Goal: Task Accomplishment & Management: Manage account settings

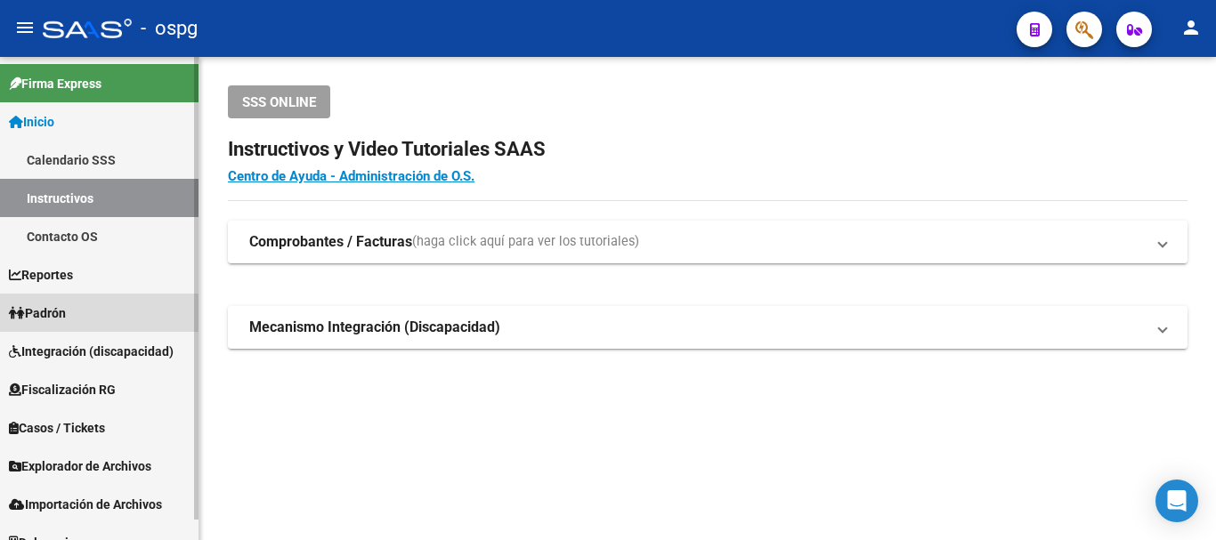
click at [80, 313] on link "Padrón" at bounding box center [99, 313] width 198 height 38
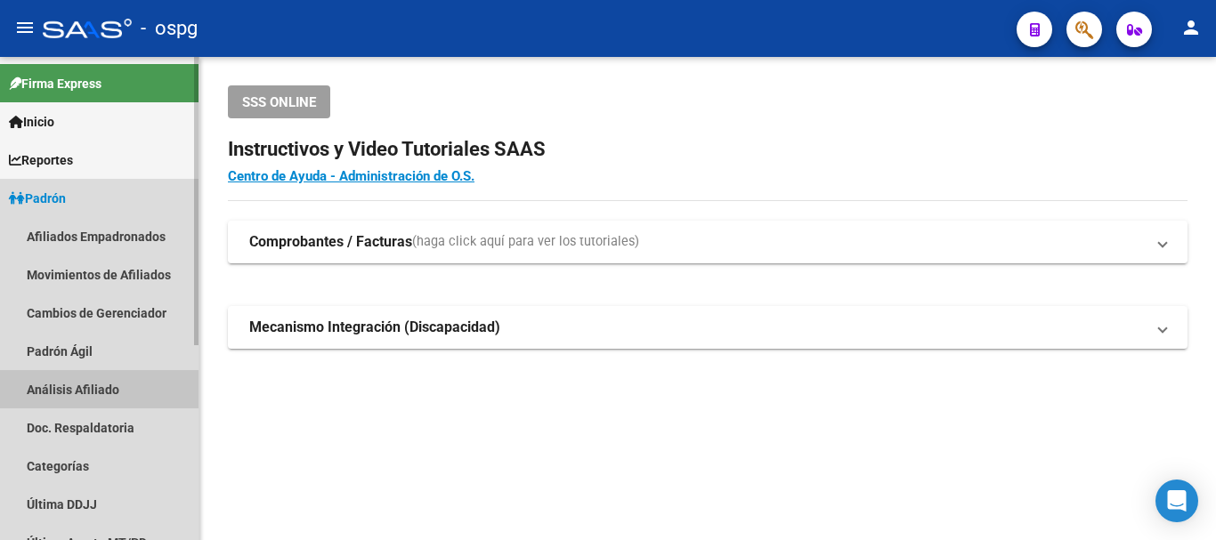
click at [107, 394] on link "Análisis Afiliado" at bounding box center [99, 389] width 198 height 38
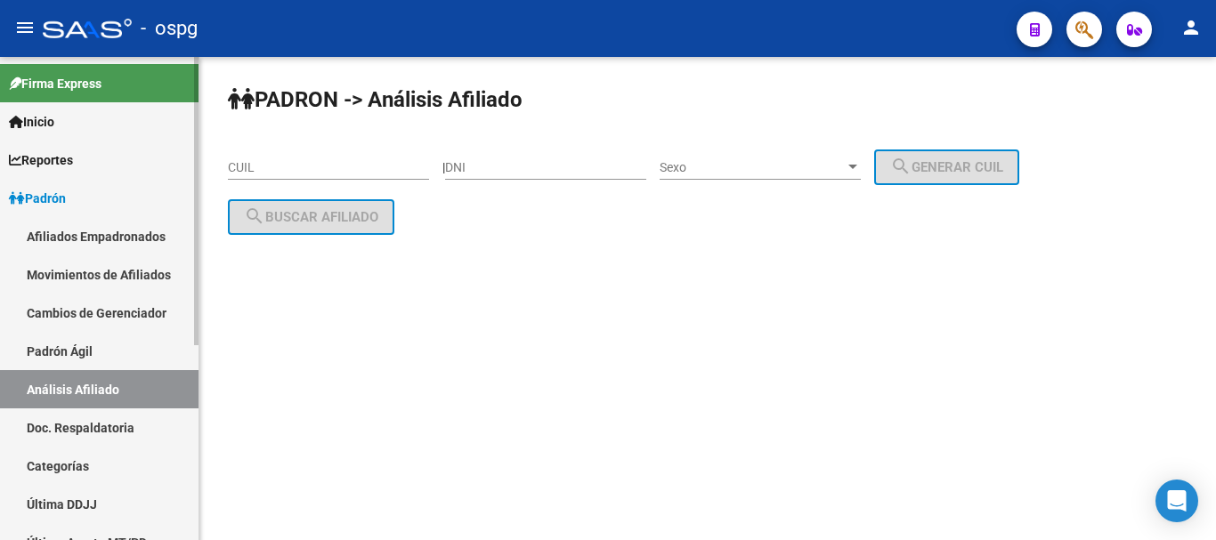
click at [125, 388] on link "Análisis Afiliado" at bounding box center [99, 389] width 198 height 38
click at [337, 170] on input "CUIL" at bounding box center [328, 167] width 201 height 15
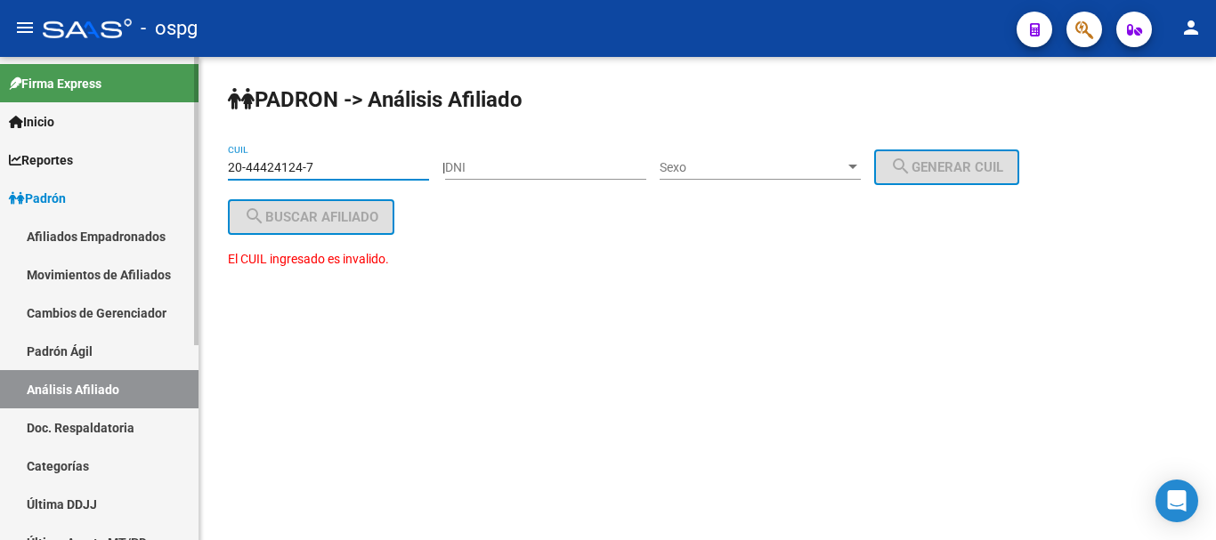
drag, startPoint x: 342, startPoint y: 167, endPoint x: 184, endPoint y: 202, distance: 161.3
click at [60, 199] on mat-sidenav-container "Firma Express Inicio Calendario SSS Instructivos Contacto OS Reportes Ingresos …" at bounding box center [608, 298] width 1216 height 483
click at [511, 160] on input "DNI" at bounding box center [545, 167] width 201 height 15
drag, startPoint x: 342, startPoint y: 166, endPoint x: 25, endPoint y: 166, distance: 316.9
click at [25, 166] on mat-sidenav-container "Firma Express Inicio Calendario SSS Instructivos Contacto OS Reportes Ingresos …" at bounding box center [608, 298] width 1216 height 483
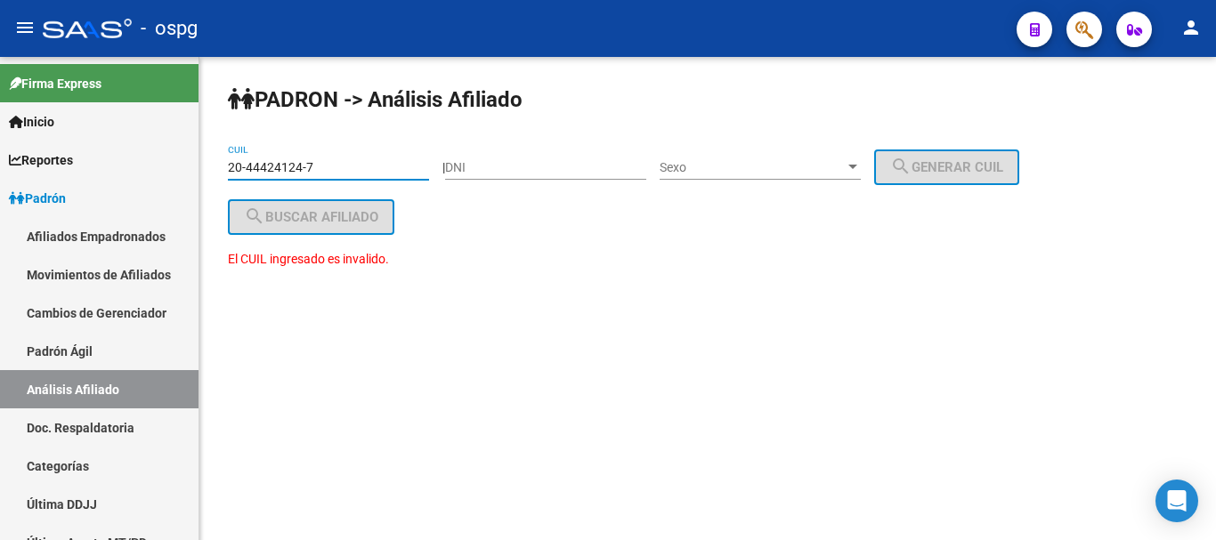
click at [287, 165] on input "20-44424124-7" at bounding box center [328, 167] width 201 height 15
click at [288, 166] on input "20-44424124-7" at bounding box center [328, 167] width 201 height 15
click at [287, 166] on input "20-44424124-7" at bounding box center [328, 167] width 201 height 15
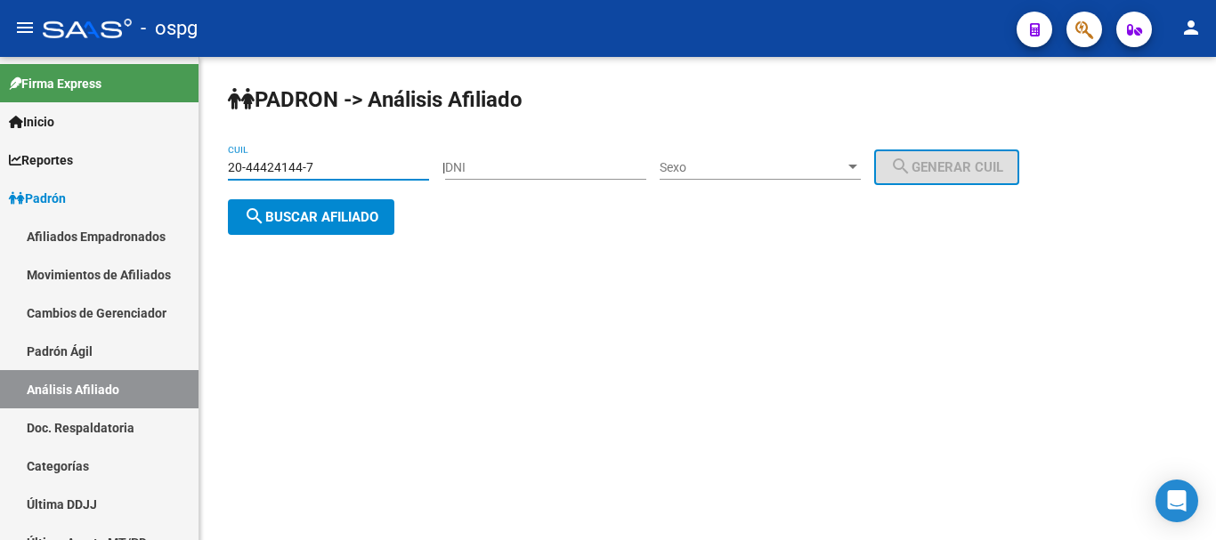
type input "20-44424144-7"
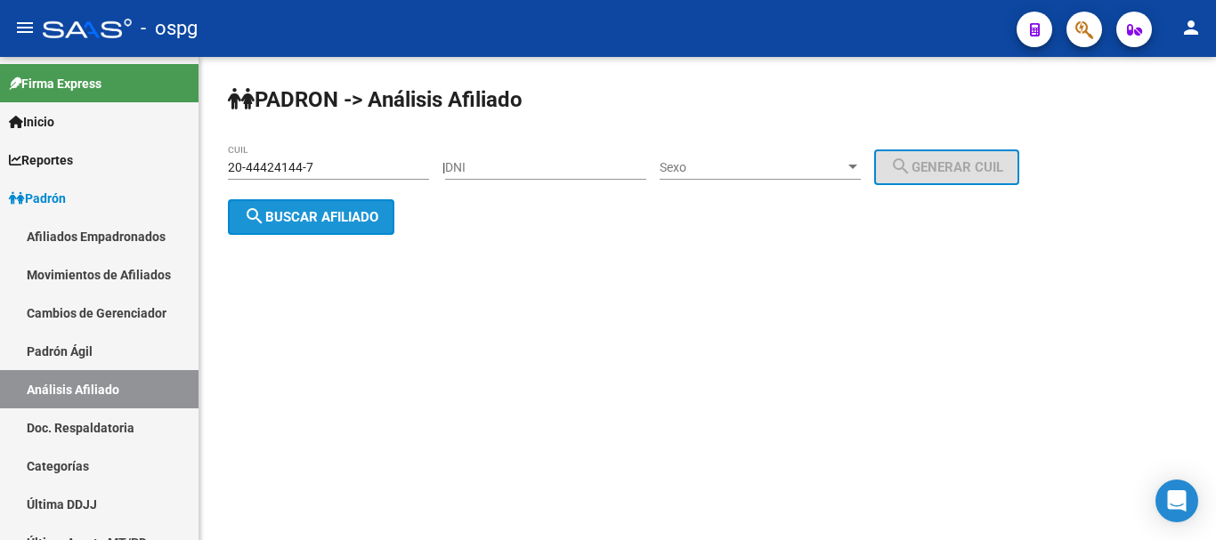
click at [365, 226] on button "search Buscar afiliado" at bounding box center [311, 217] width 166 height 36
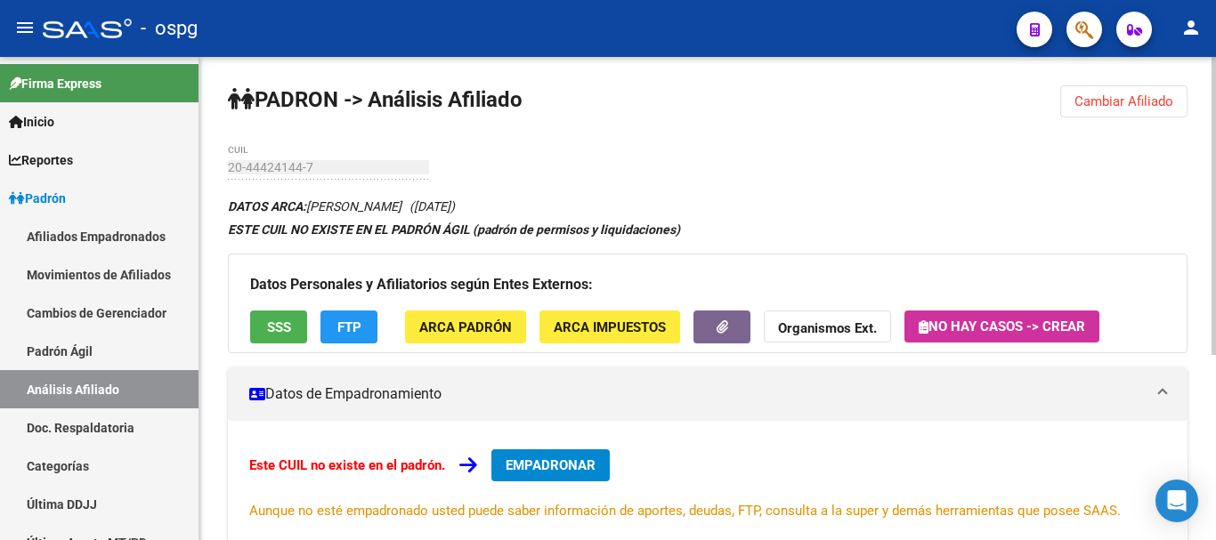
drag, startPoint x: 282, startPoint y: 202, endPoint x: 741, endPoint y: 204, distance: 458.4
click at [741, 204] on div "DATOS ARCA: [PERSON_NAME] ([DATE]) ESTE CUIL NO EXISTE EN EL PADRÓN ÁGIL (padró…" at bounding box center [707, 496] width 959 height 603
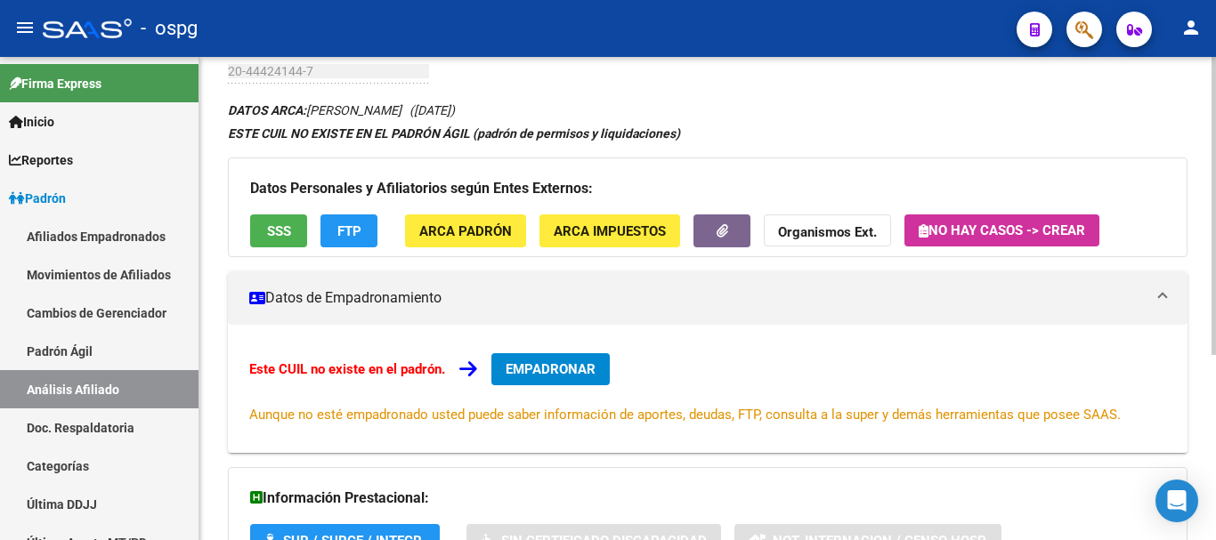
scroll to position [212, 0]
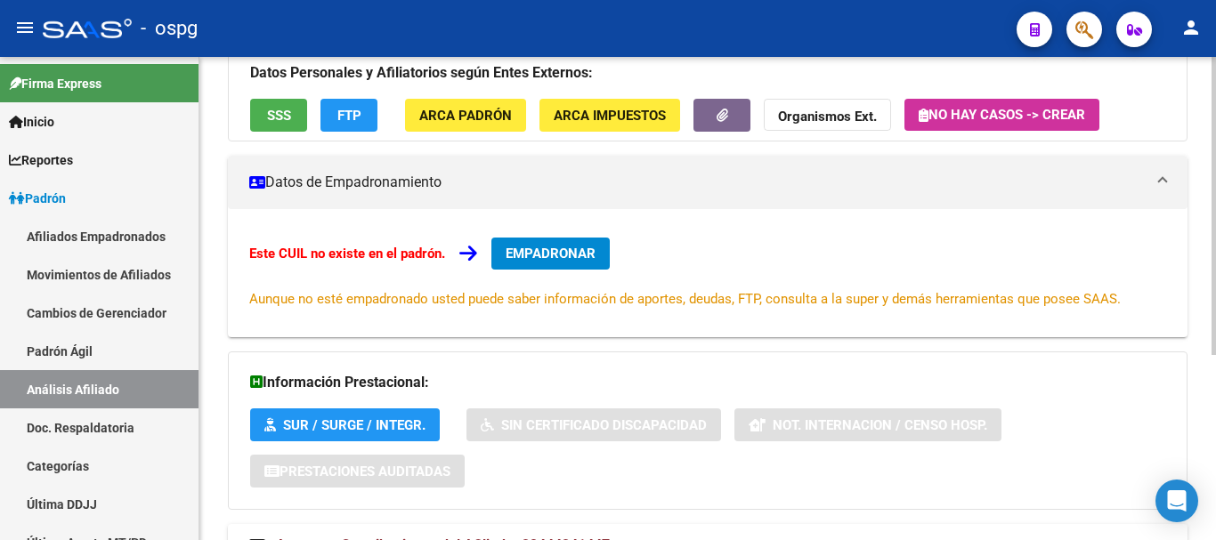
click at [350, 117] on span "FTP" at bounding box center [349, 116] width 24 height 16
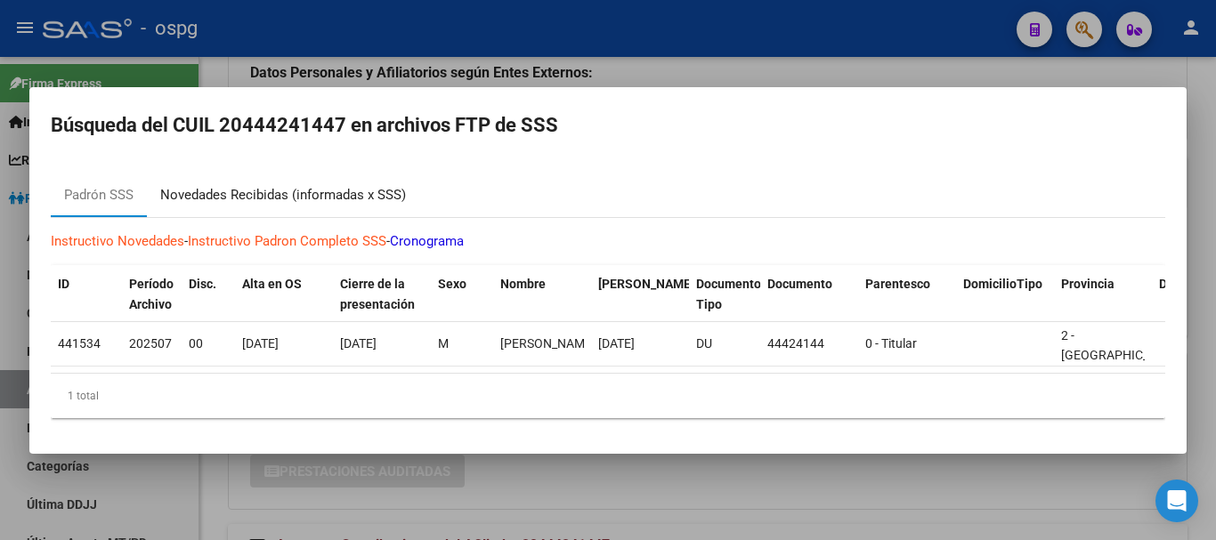
click at [315, 177] on div "Novedades Recibidas (informadas x SSS)" at bounding box center [283, 195] width 272 height 43
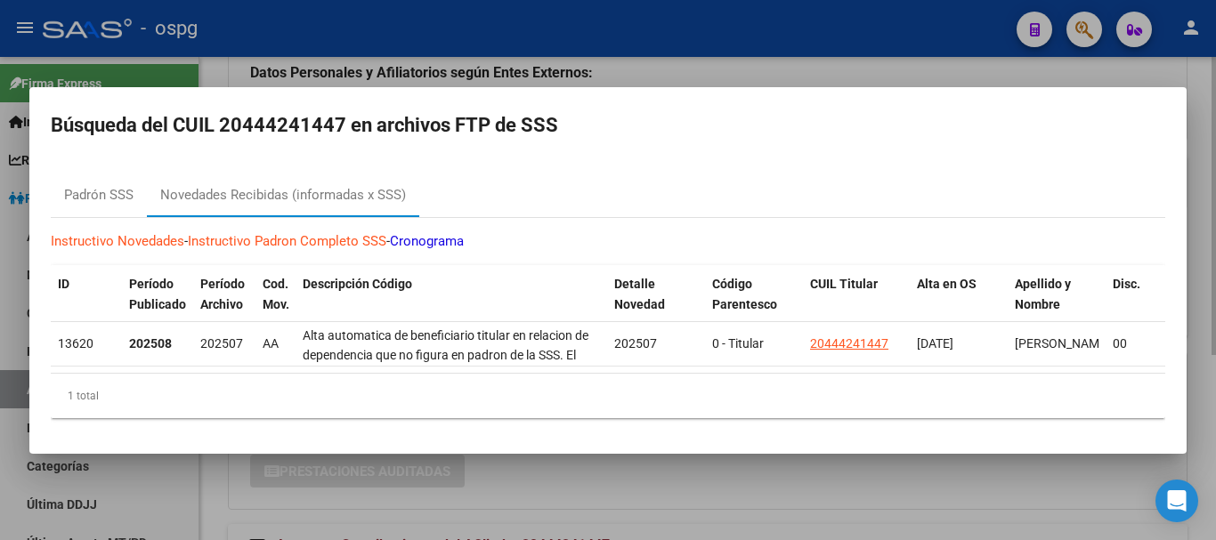
drag, startPoint x: 677, startPoint y: 56, endPoint x: 646, endPoint y: 126, distance: 76.9
click at [675, 58] on div at bounding box center [608, 270] width 1216 height 540
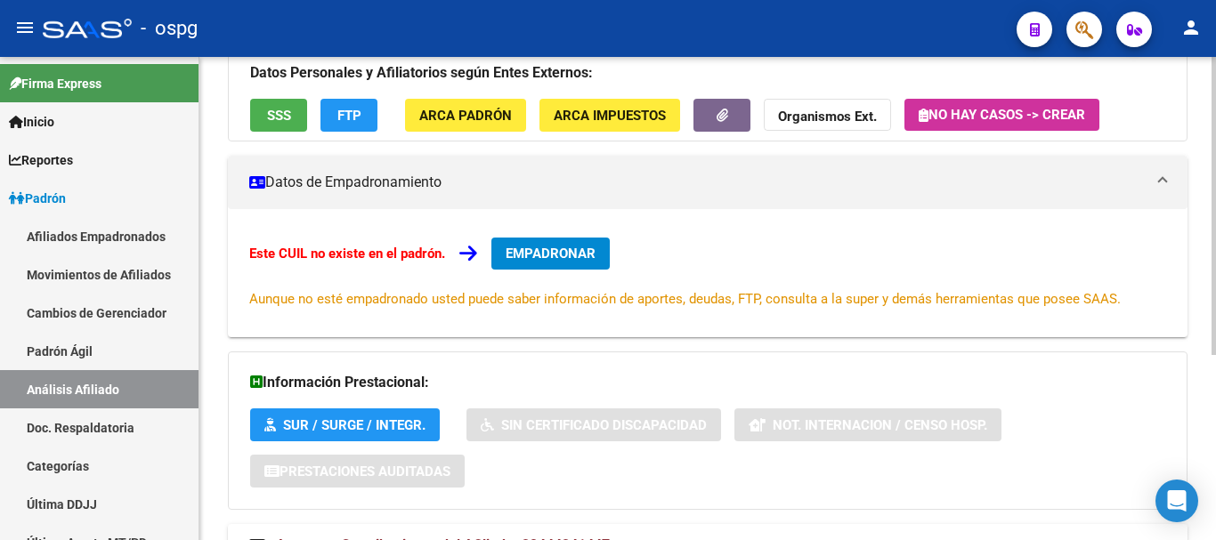
scroll to position [0, 0]
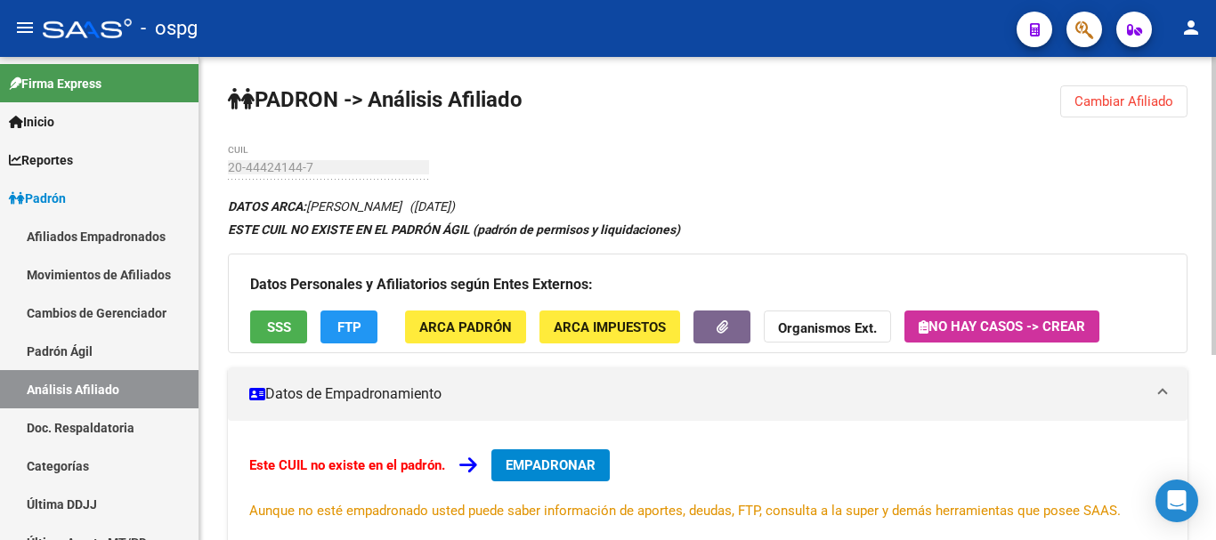
click at [570, 463] on span "EMPADRONAR" at bounding box center [551, 465] width 90 height 16
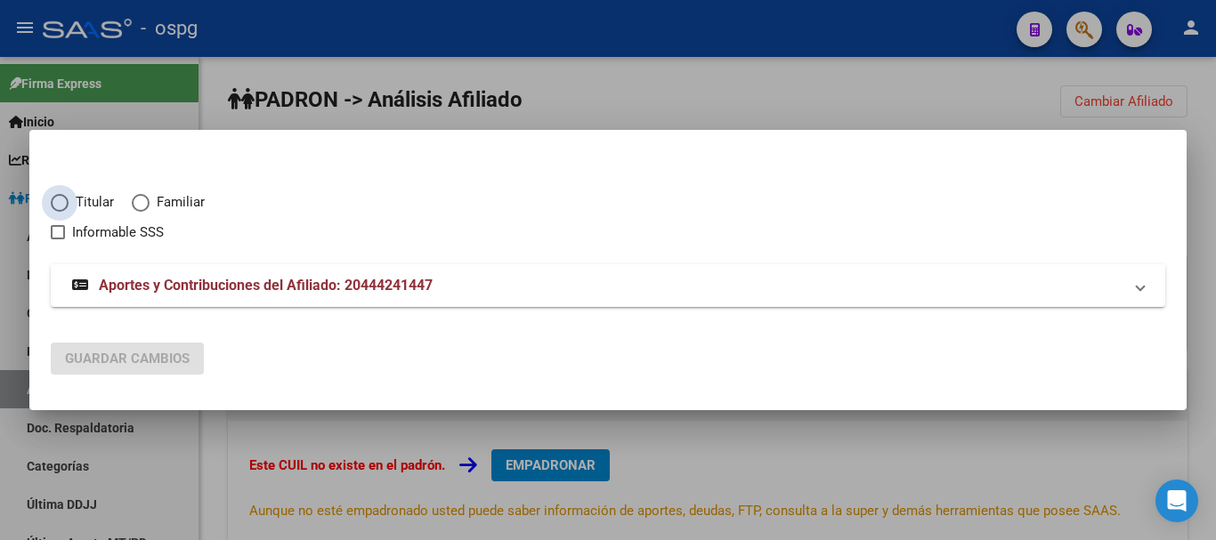
click at [93, 200] on span "Titular" at bounding box center [91, 202] width 45 height 20
click at [69, 200] on input "Titular" at bounding box center [60, 203] width 18 height 18
radio input "true"
checkbox input "true"
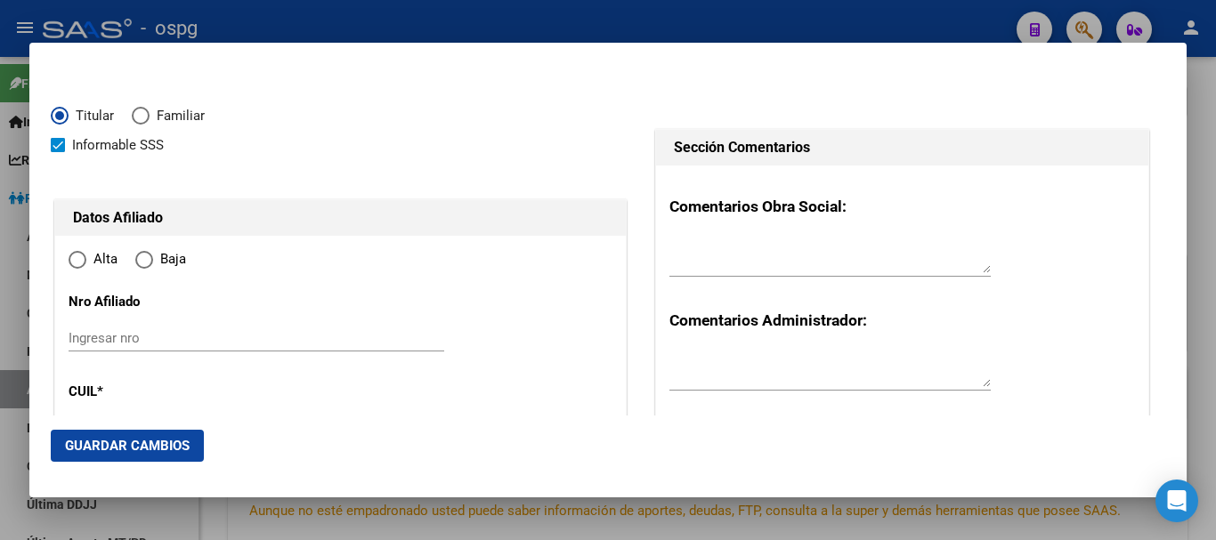
type input "20-44424144-7"
type input "44424144"
type input "ROJAS"
type input "[PERSON_NAME]"
type input "[DATE]"
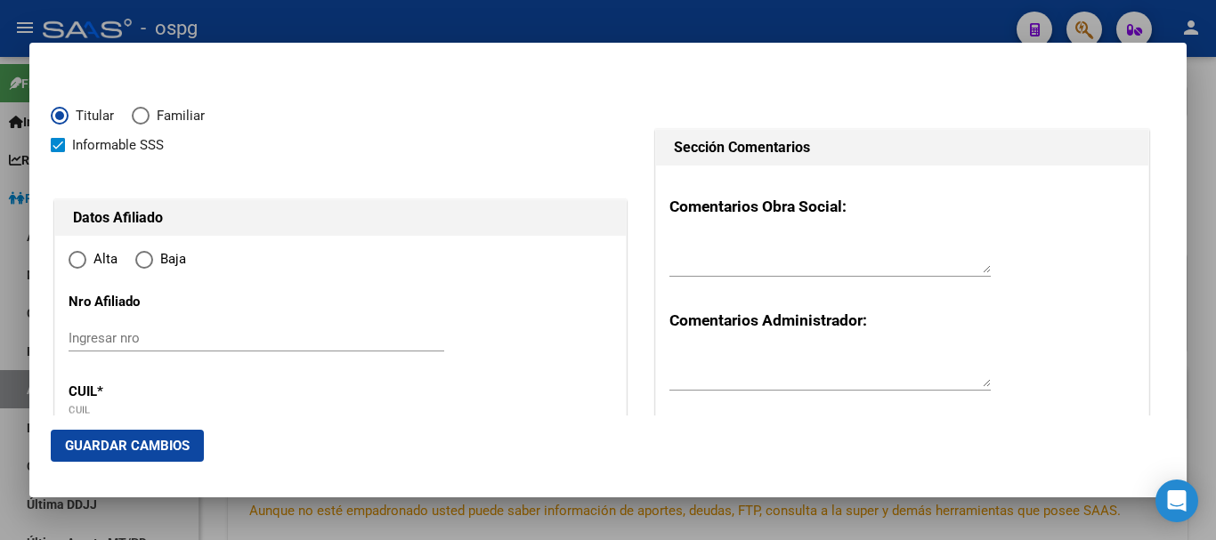
type input "SIN INFORMAR"
type input "1650"
type input "RONDEAU"
type input "2556"
radio input "true"
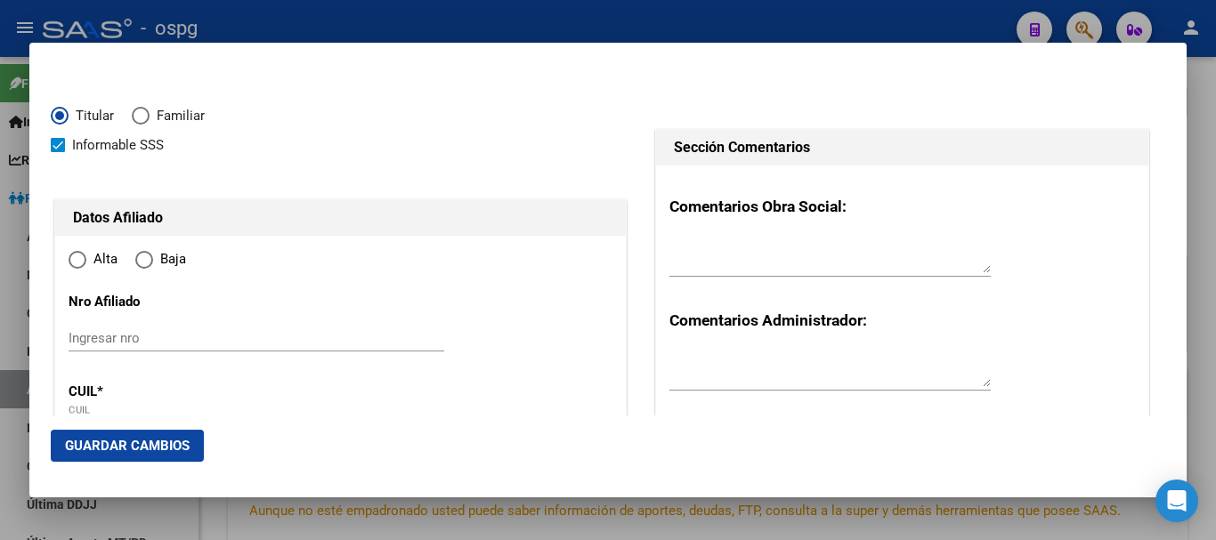
type input "SIN INFORMAR"
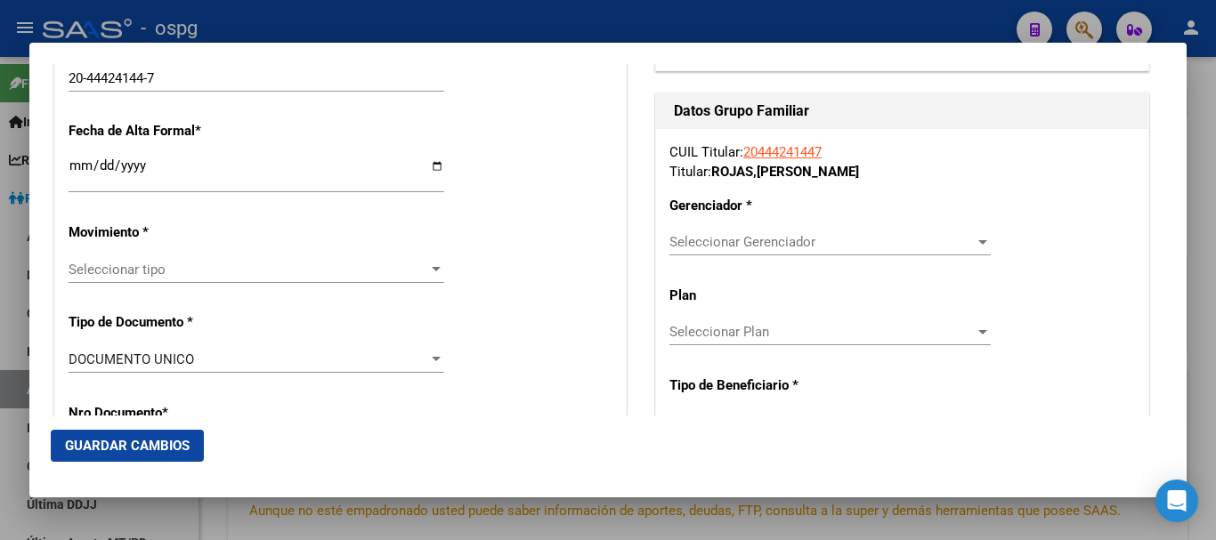
scroll to position [356, 0]
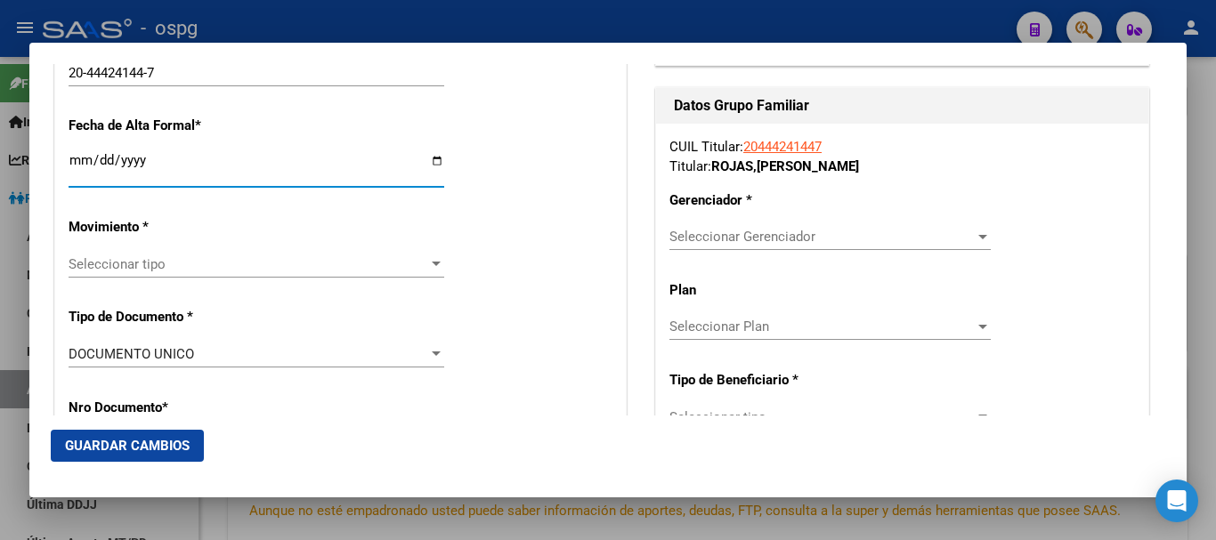
click at [79, 162] on input "Ingresar fecha" at bounding box center [257, 167] width 376 height 28
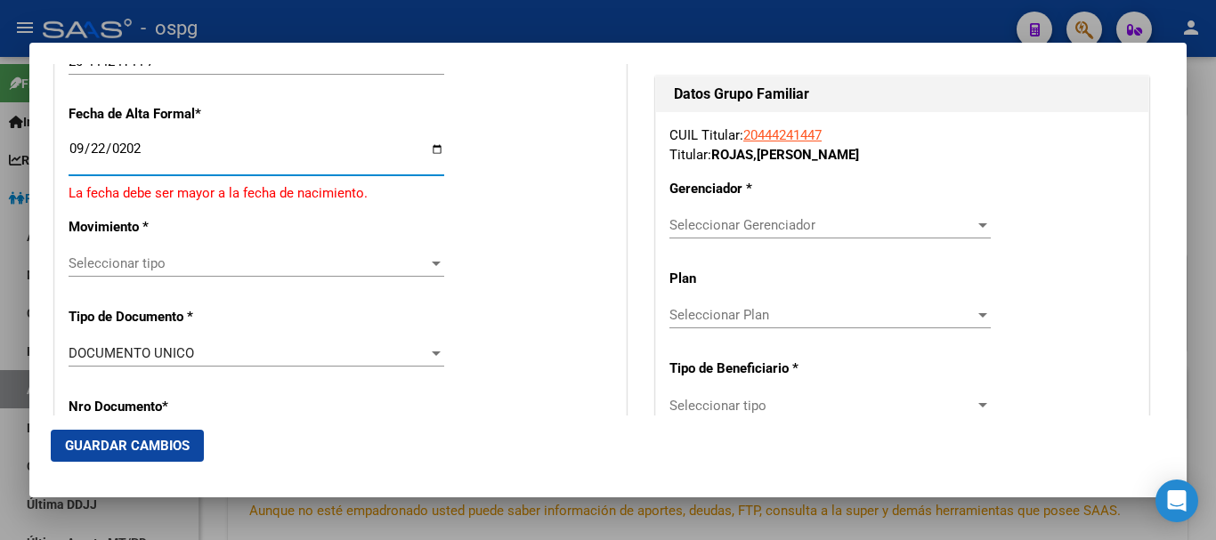
type input "[DATE]"
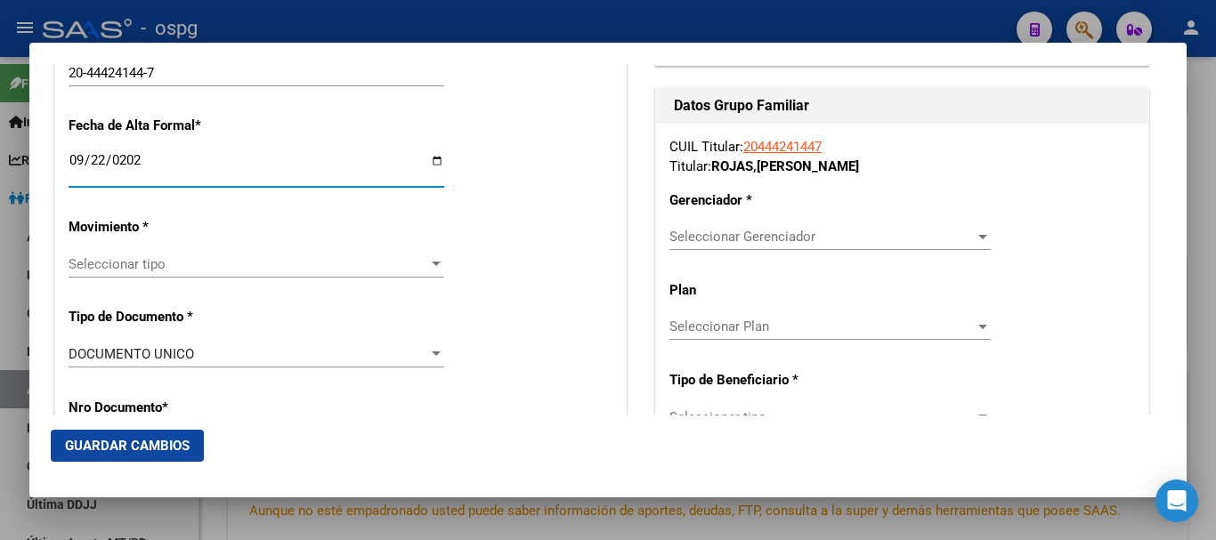
click at [177, 263] on span "Seleccionar tipo" at bounding box center [249, 264] width 360 height 16
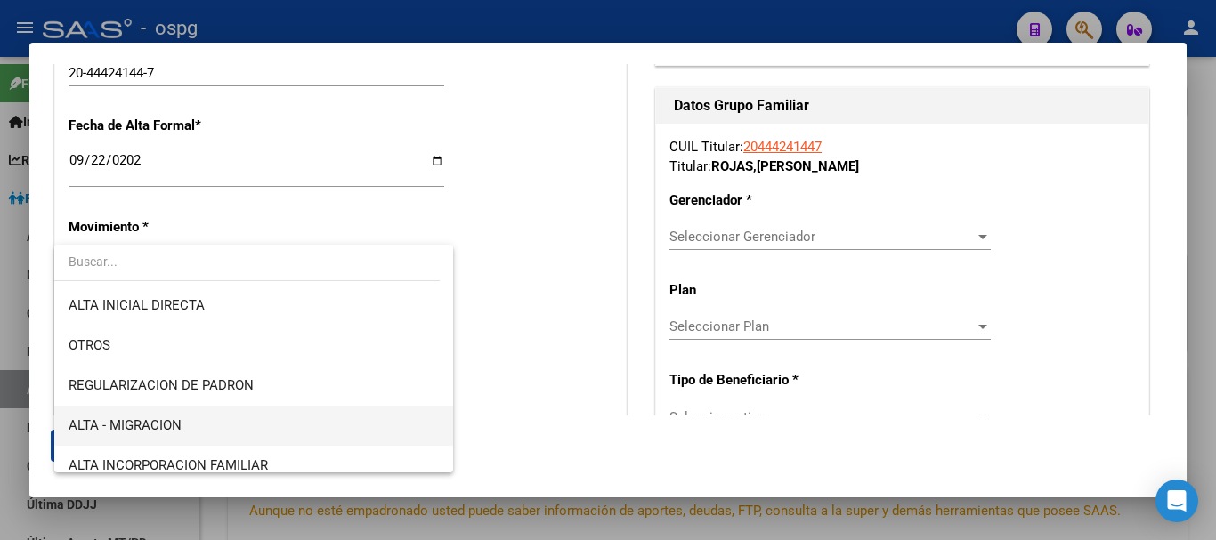
scroll to position [89, 0]
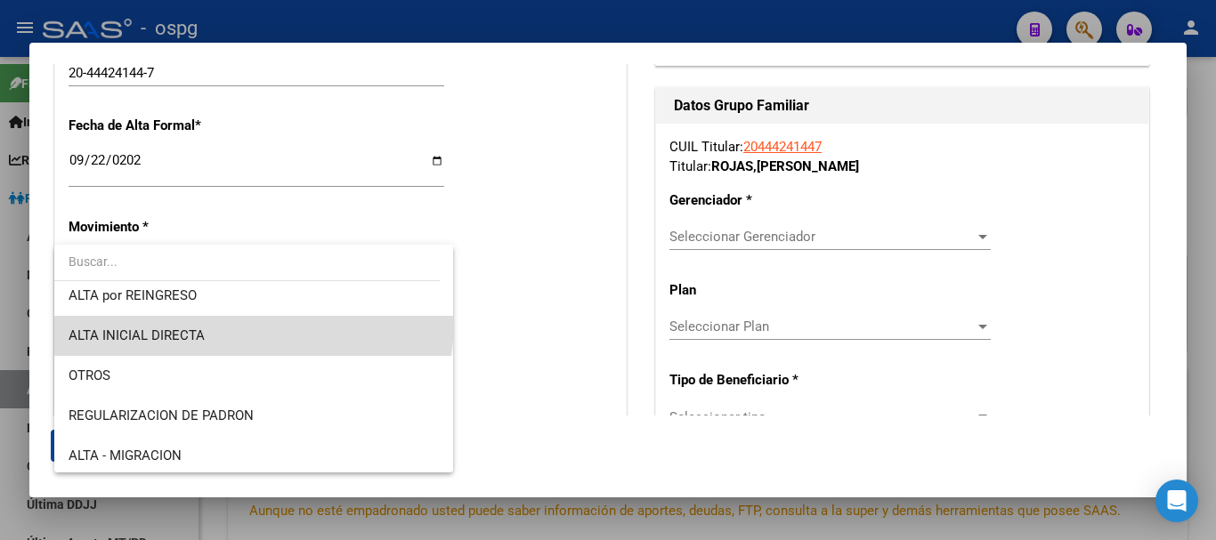
click at [253, 321] on span "ALTA INICIAL DIRECTA" at bounding box center [254, 336] width 370 height 40
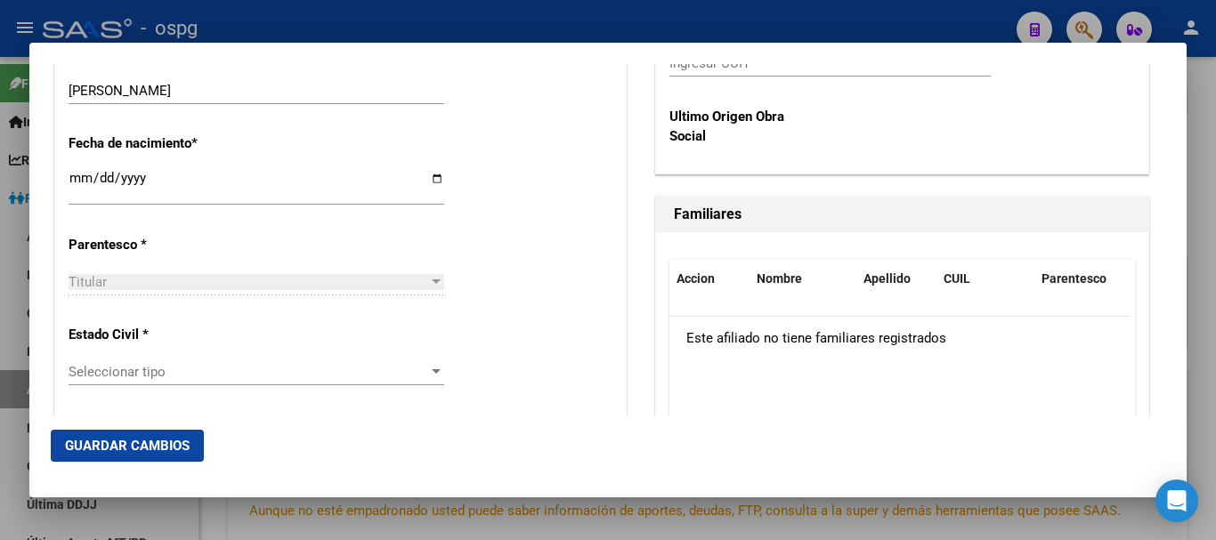
scroll to position [979, 0]
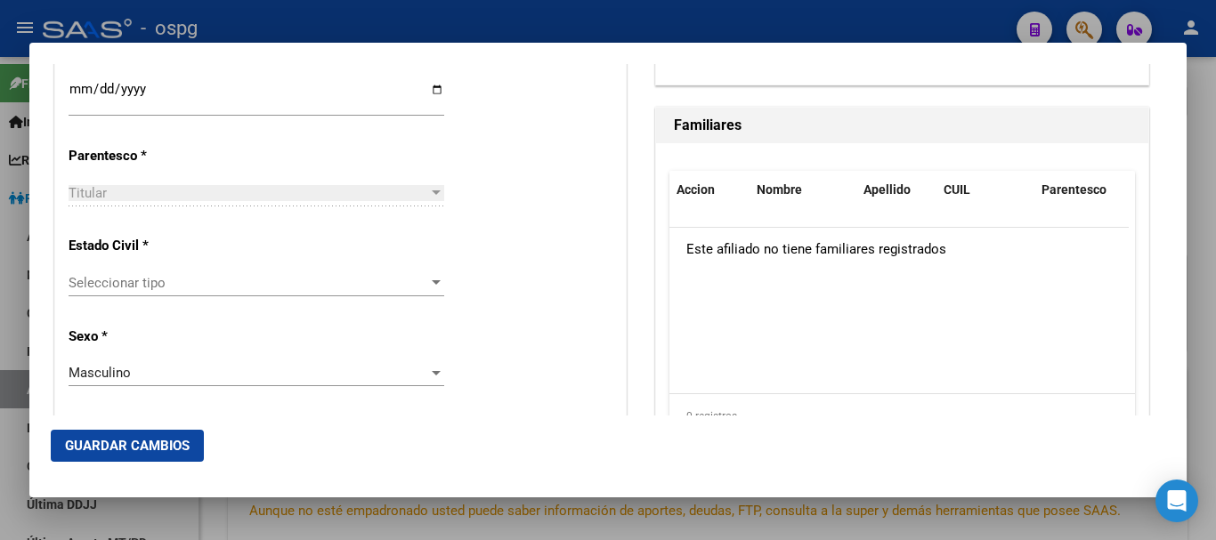
click at [277, 294] on div "Seleccionar tipo Seleccionar tipo" at bounding box center [257, 283] width 376 height 27
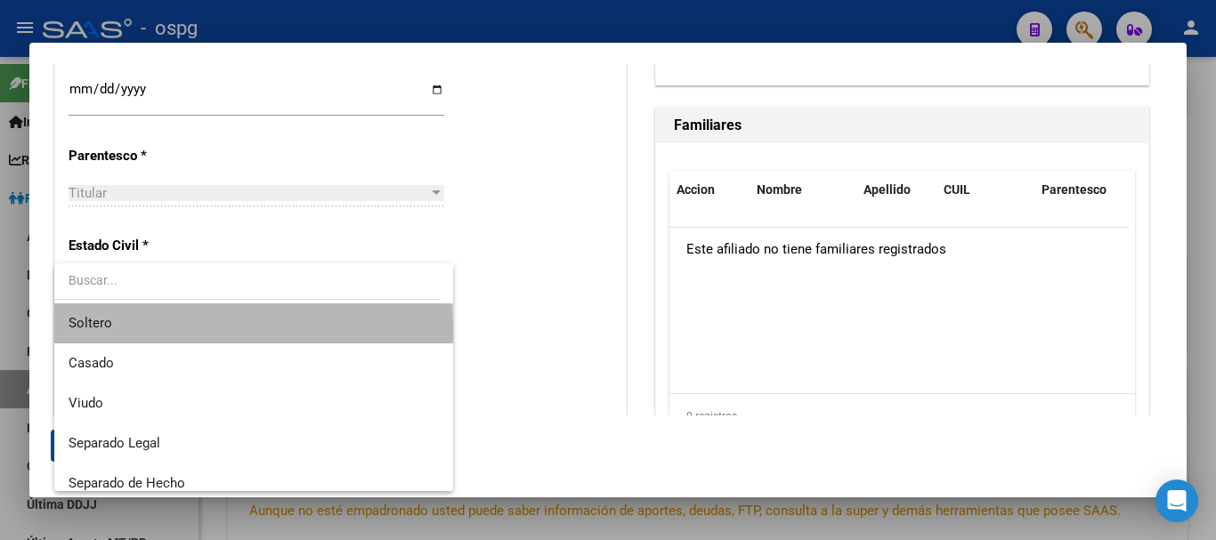
click at [253, 330] on span "Soltero" at bounding box center [254, 323] width 370 height 40
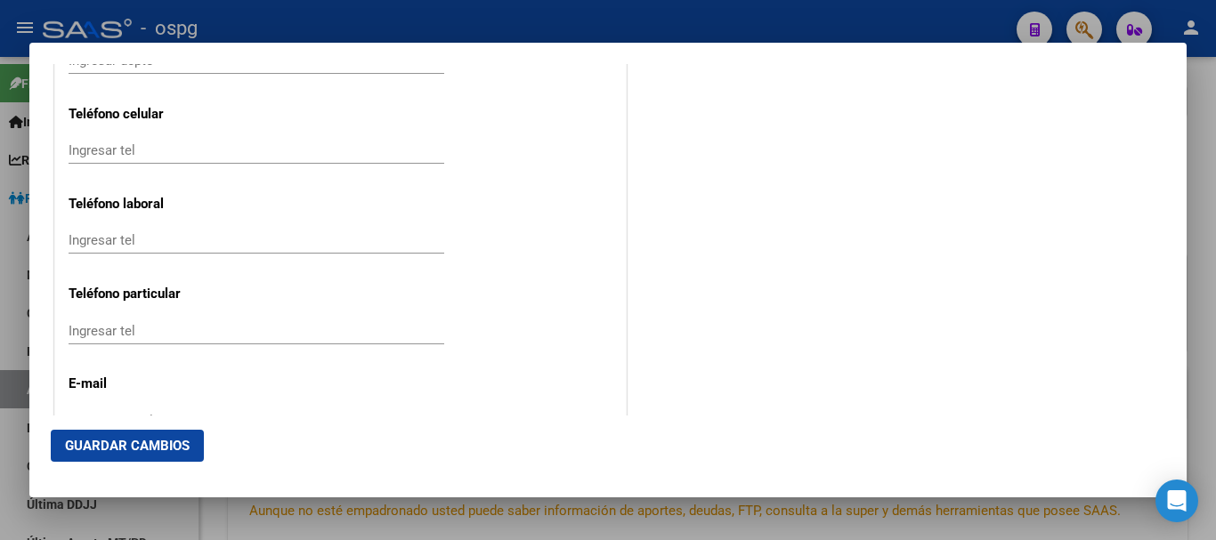
scroll to position [2452, 0]
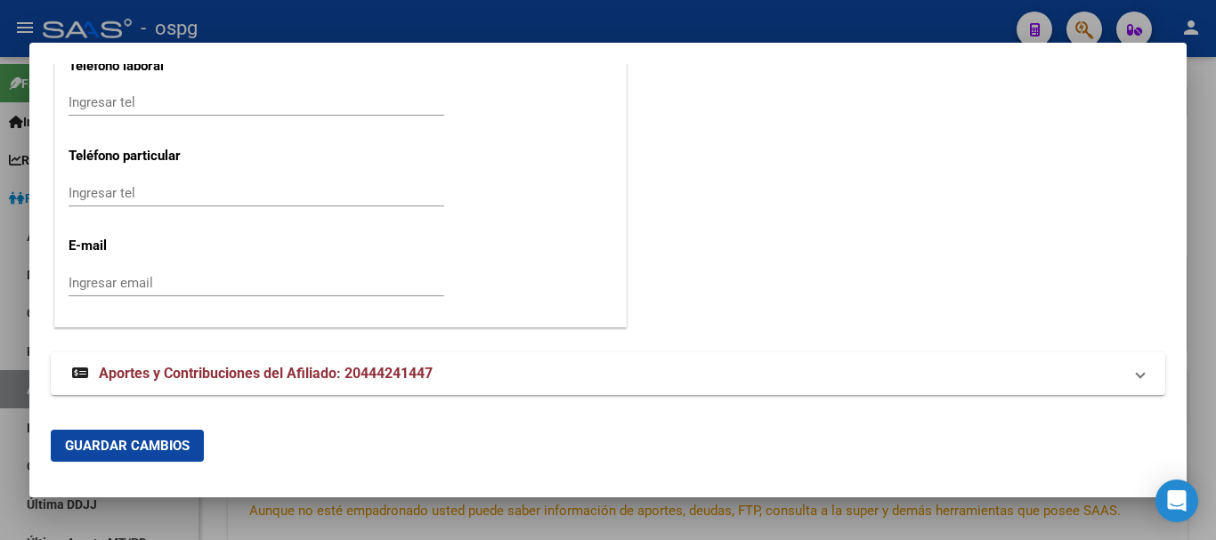
click at [186, 284] on input "Ingresar email" at bounding box center [257, 283] width 376 height 16
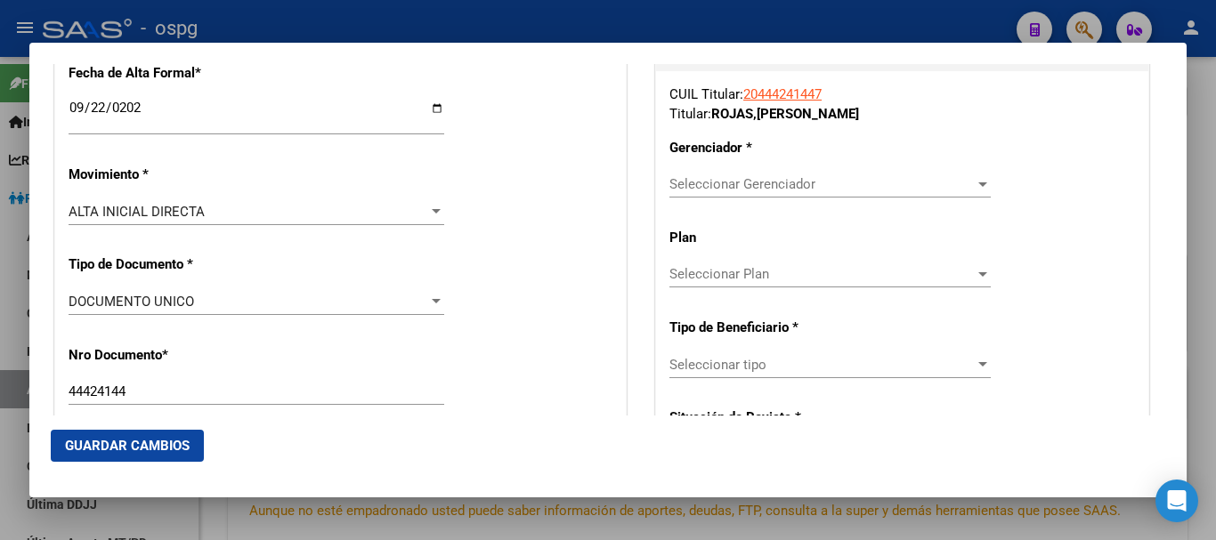
scroll to position [405, 0]
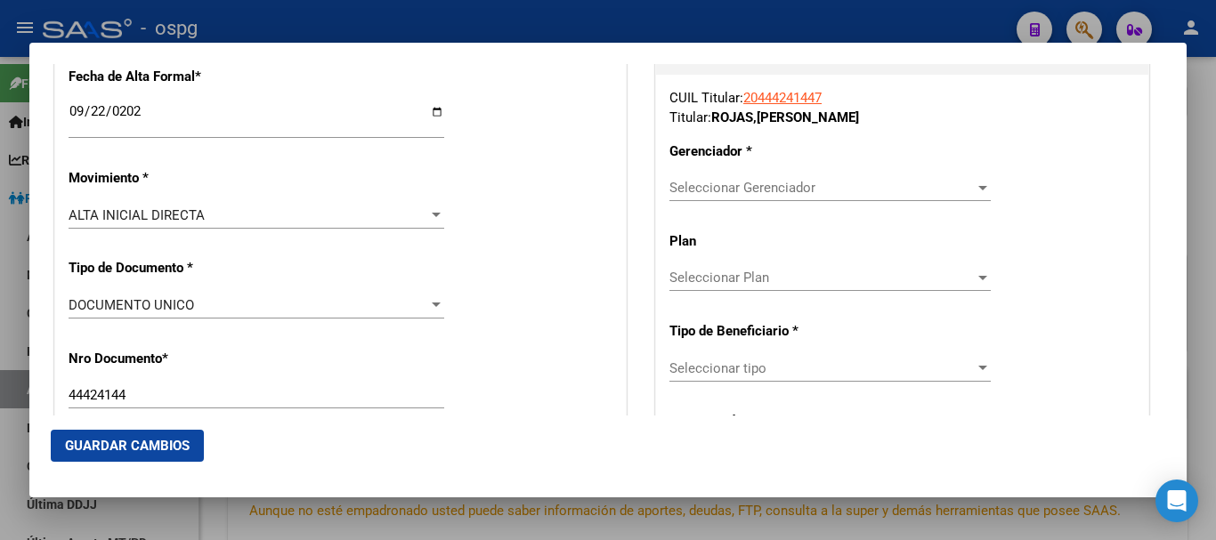
type input "[EMAIL_ADDRESS][DOMAIN_NAME]"
click at [779, 182] on span "Seleccionar Gerenciador" at bounding box center [821, 188] width 305 height 16
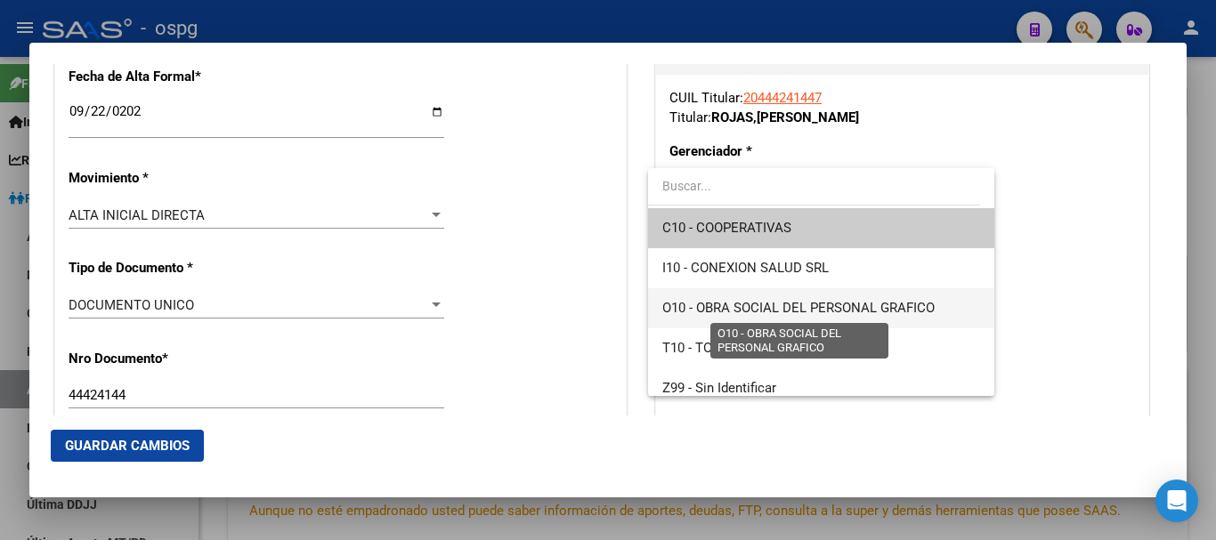
click at [753, 303] on span "O10 - OBRA SOCIAL DEL PERSONAL GRAFICO" at bounding box center [798, 308] width 272 height 16
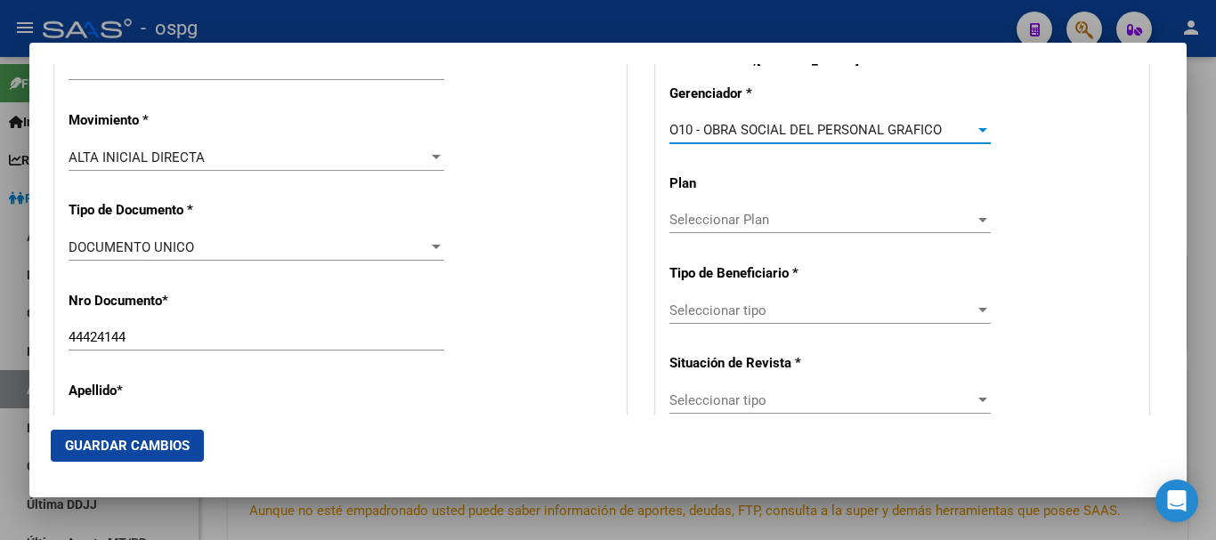
scroll to position [583, 0]
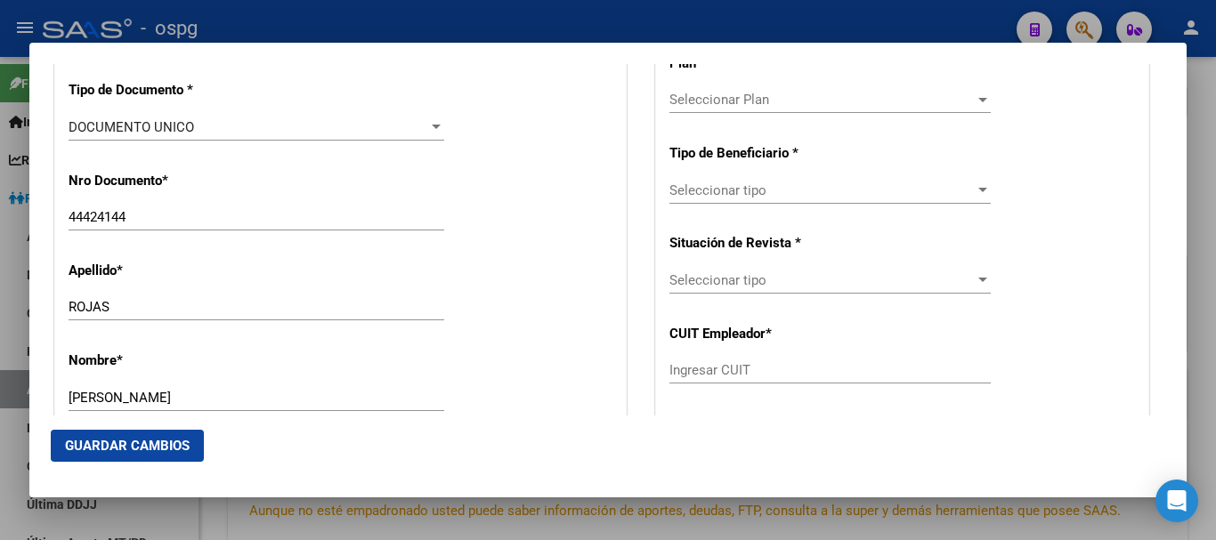
click at [751, 202] on div "Seleccionar tipo Seleccionar tipo" at bounding box center [829, 190] width 321 height 27
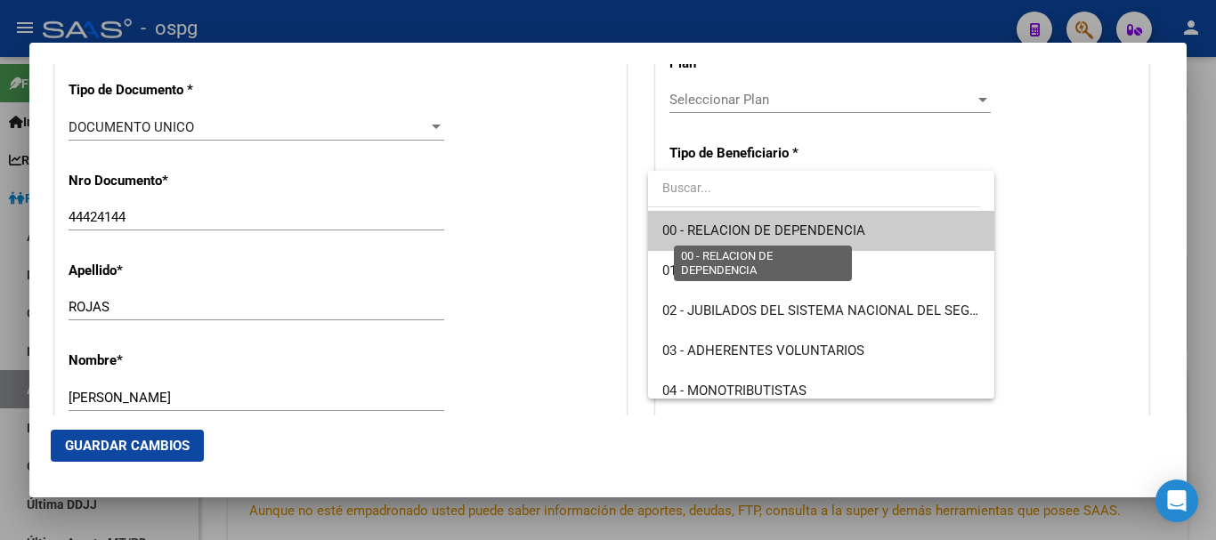
click at [758, 223] on span "00 - RELACION DE DEPENDENCIA" at bounding box center [763, 231] width 203 height 16
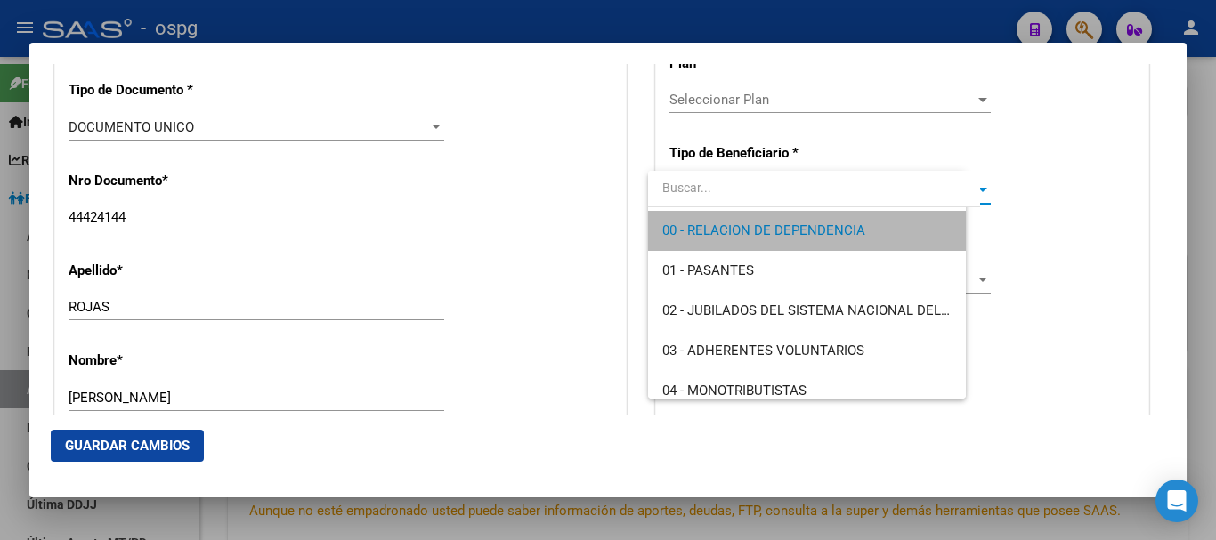
type input "33-50020427-9"
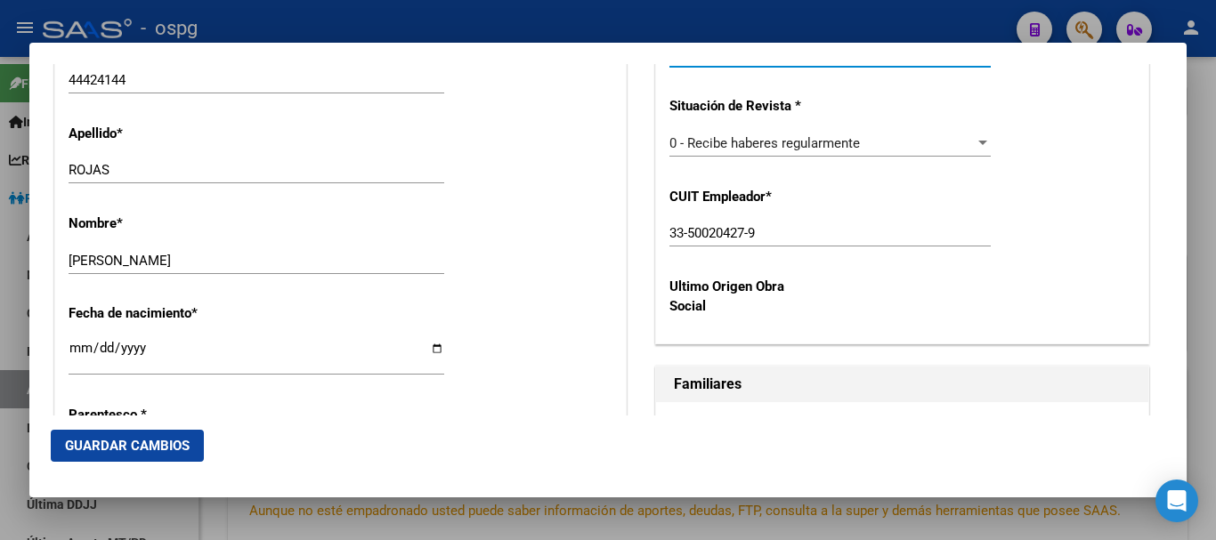
scroll to position [761, 0]
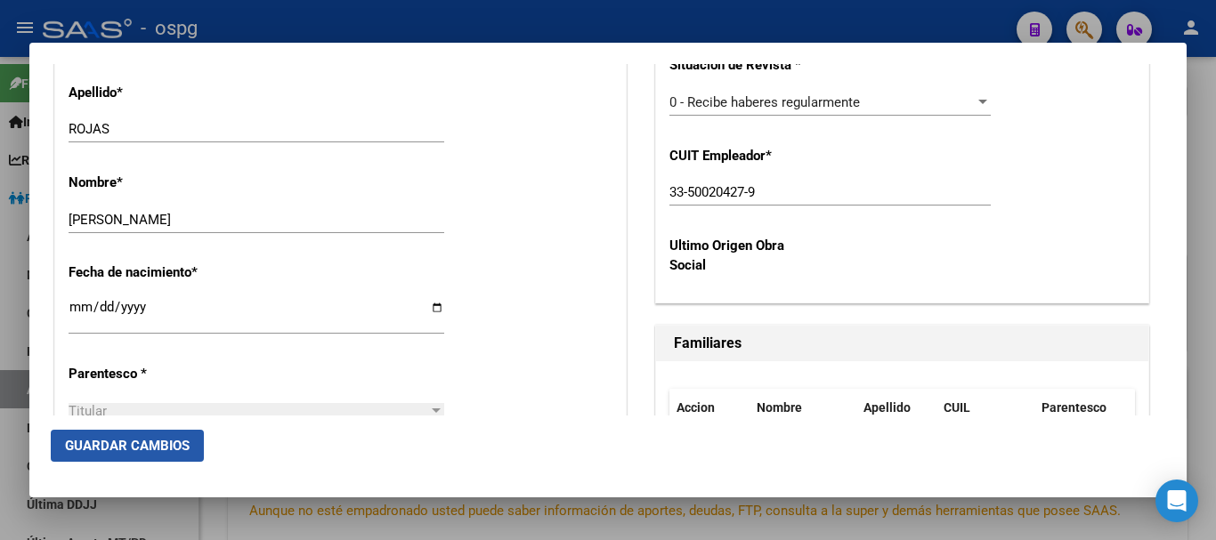
click at [117, 453] on span "Guardar Cambios" at bounding box center [127, 446] width 125 height 16
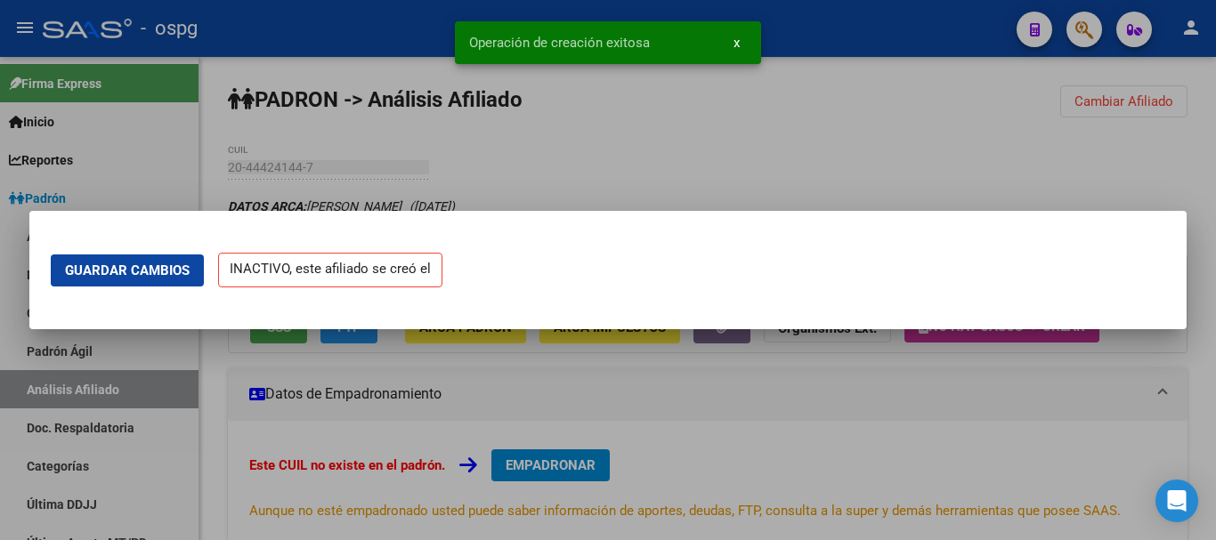
scroll to position [0, 0]
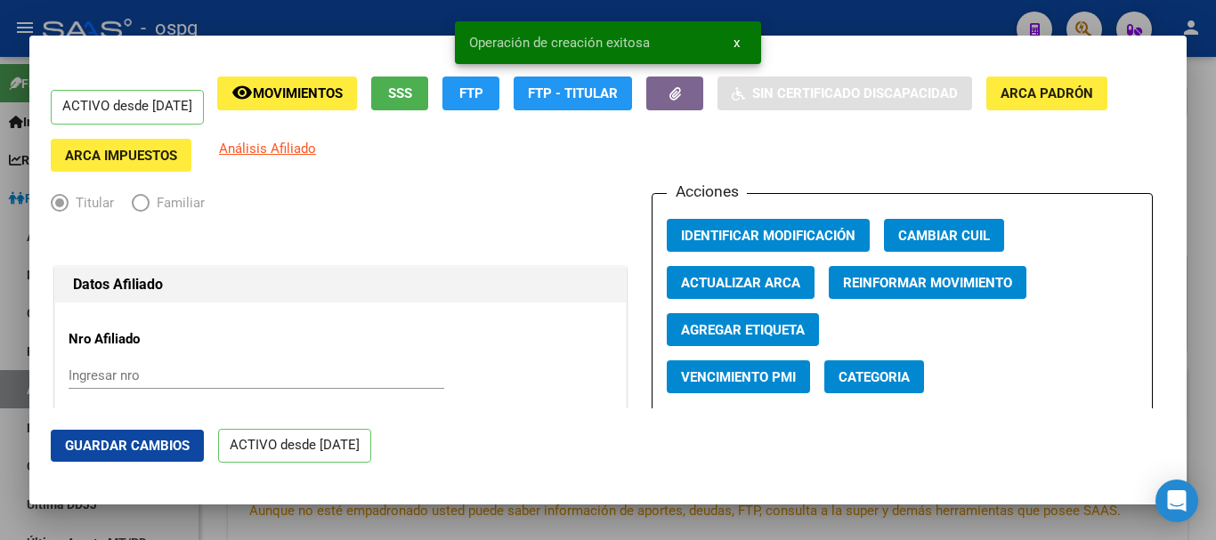
click at [344, 0] on div at bounding box center [608, 270] width 1216 height 540
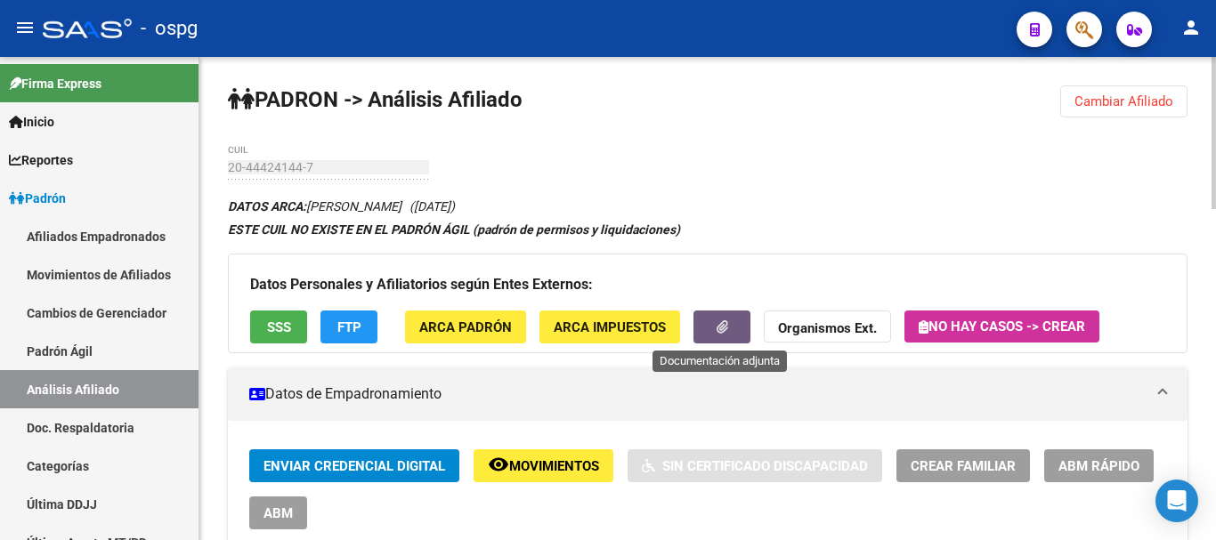
click at [741, 328] on button "button" at bounding box center [721, 327] width 57 height 33
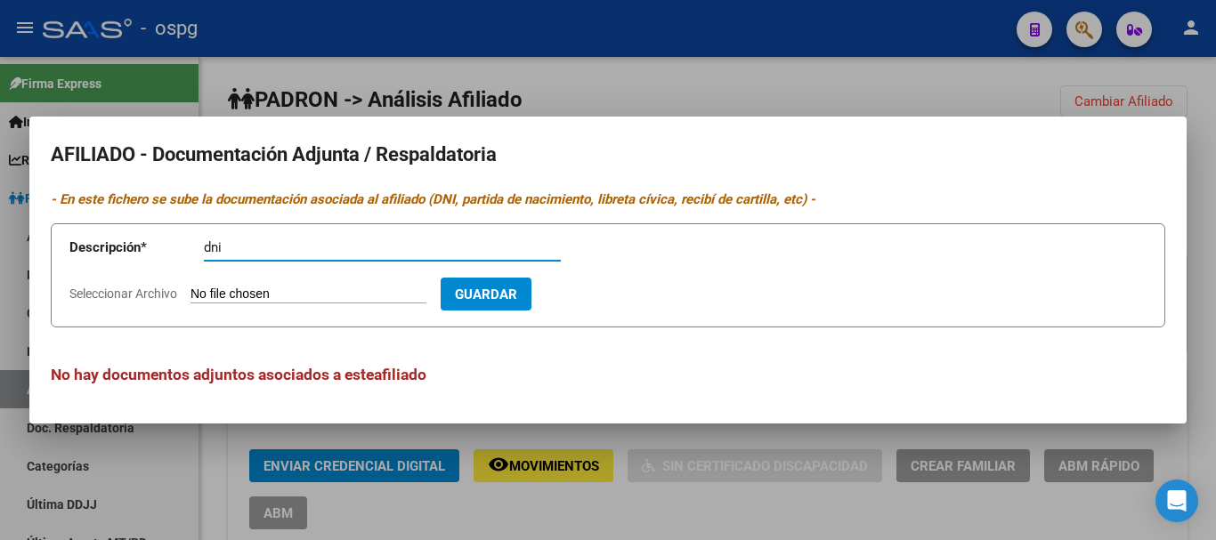
type input "dni"
click at [94, 295] on span "Seleccionar Archivo" at bounding box center [123, 294] width 108 height 14
click at [190, 295] on input "Seleccionar Archivo" at bounding box center [308, 295] width 236 height 17
click at [125, 289] on span "Seleccionar Archivo" at bounding box center [123, 294] width 108 height 14
click at [190, 289] on input "Seleccionar Archivo" at bounding box center [308, 295] width 236 height 17
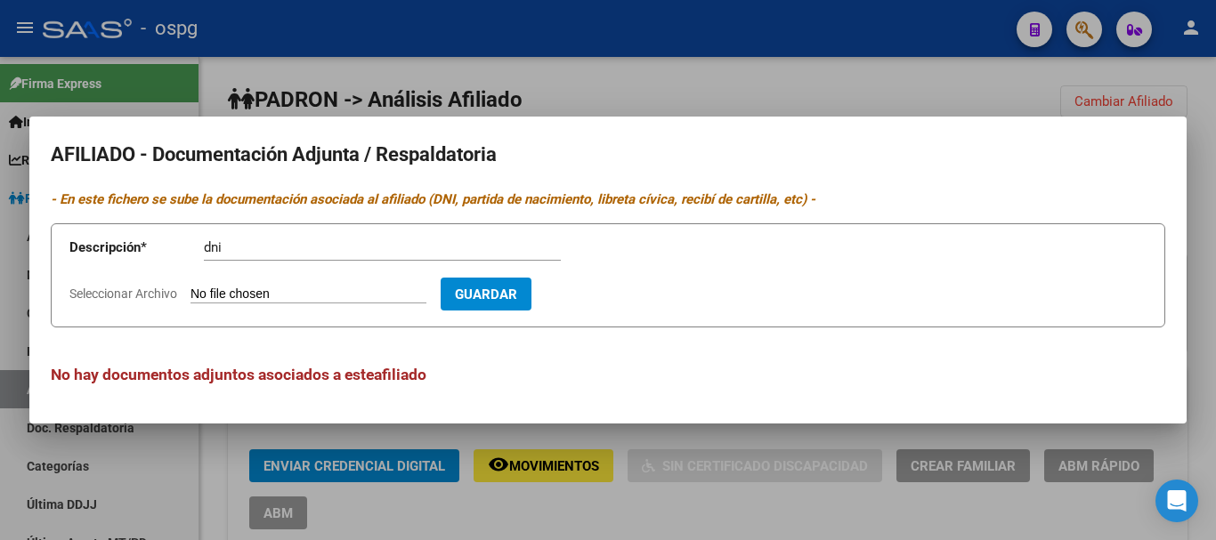
type input "C:\fakepath\[PERSON_NAME] - DNI.docx"
click at [611, 287] on span "Guardar" at bounding box center [589, 295] width 62 height 16
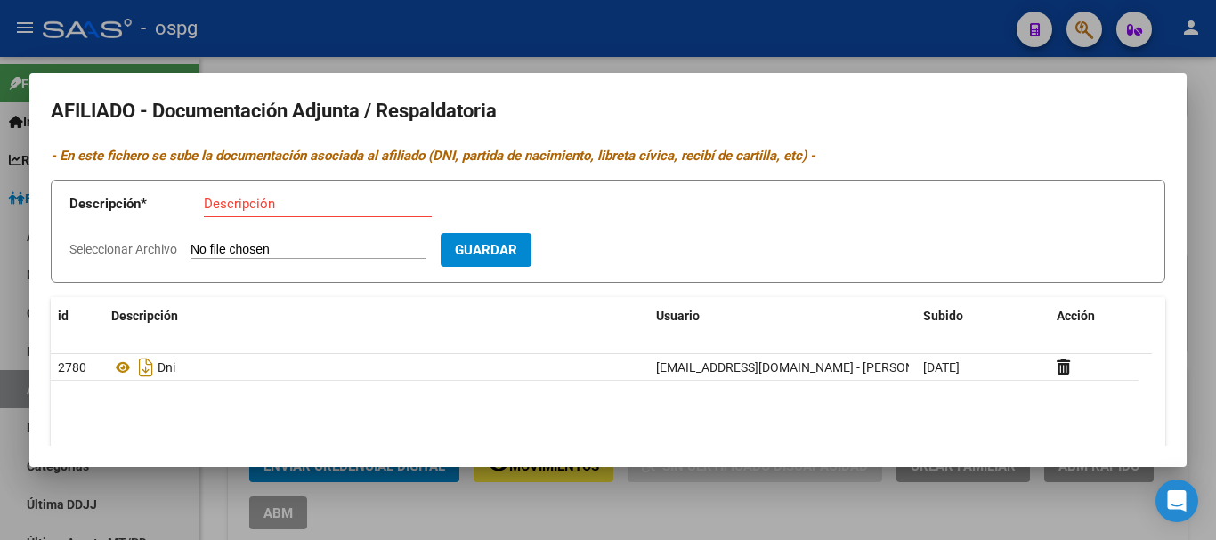
click at [150, 245] on span "Seleccionar Archivo" at bounding box center [123, 249] width 108 height 14
click at [190, 245] on input "Seleccionar Archivo" at bounding box center [308, 250] width 236 height 17
type input "C:\fakepath\[PERSON_NAME] - DDJJ ALTA.pdf"
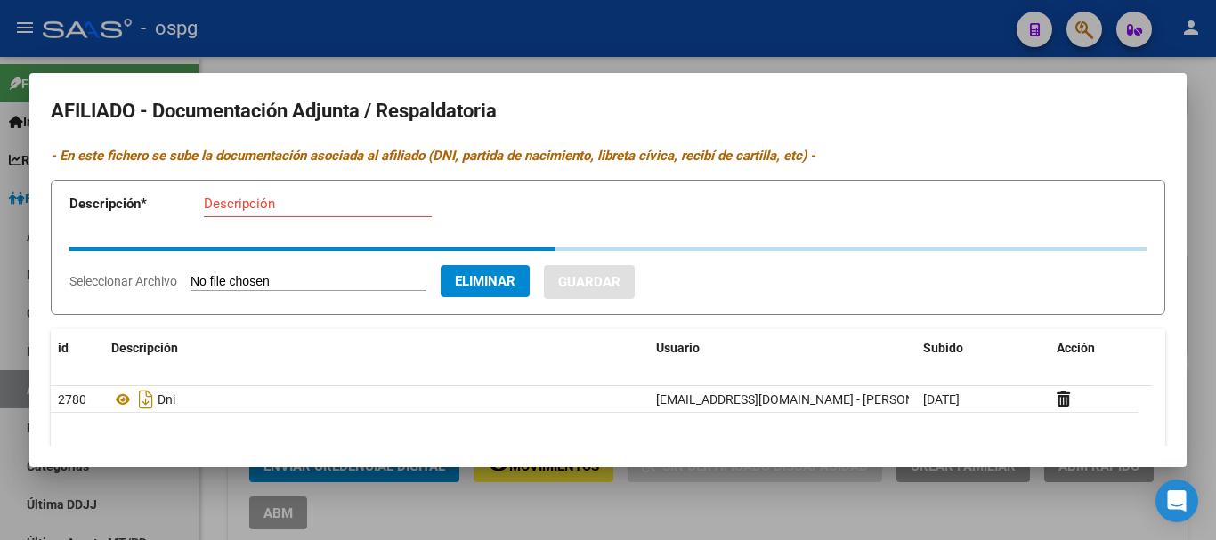
click at [313, 209] on input "Descripción" at bounding box center [318, 204] width 228 height 16
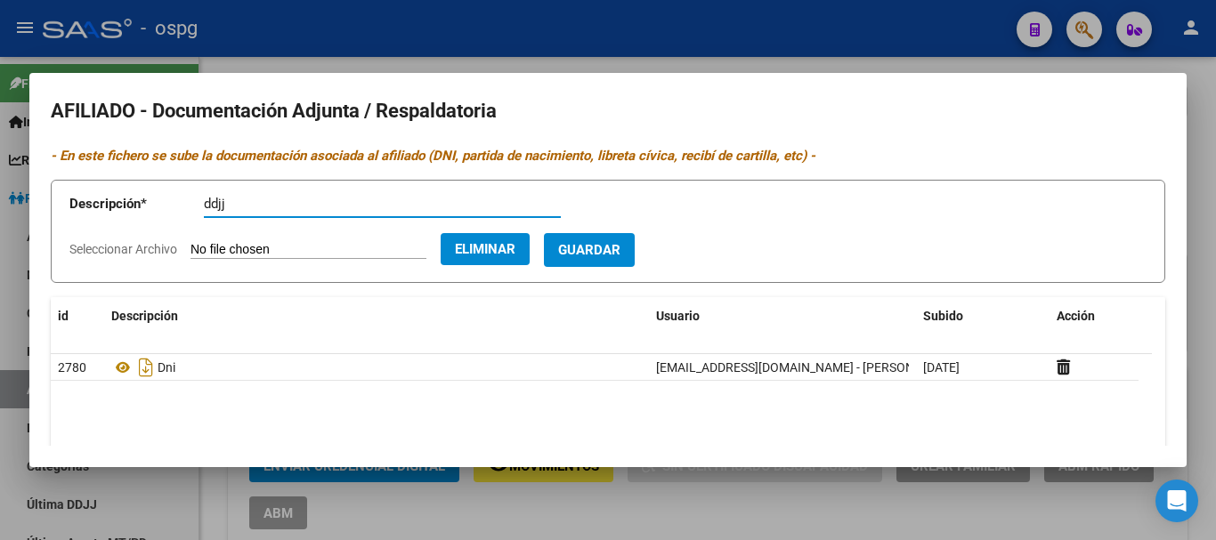
type input "ddjj"
click at [619, 239] on button "Guardar" at bounding box center [589, 249] width 91 height 33
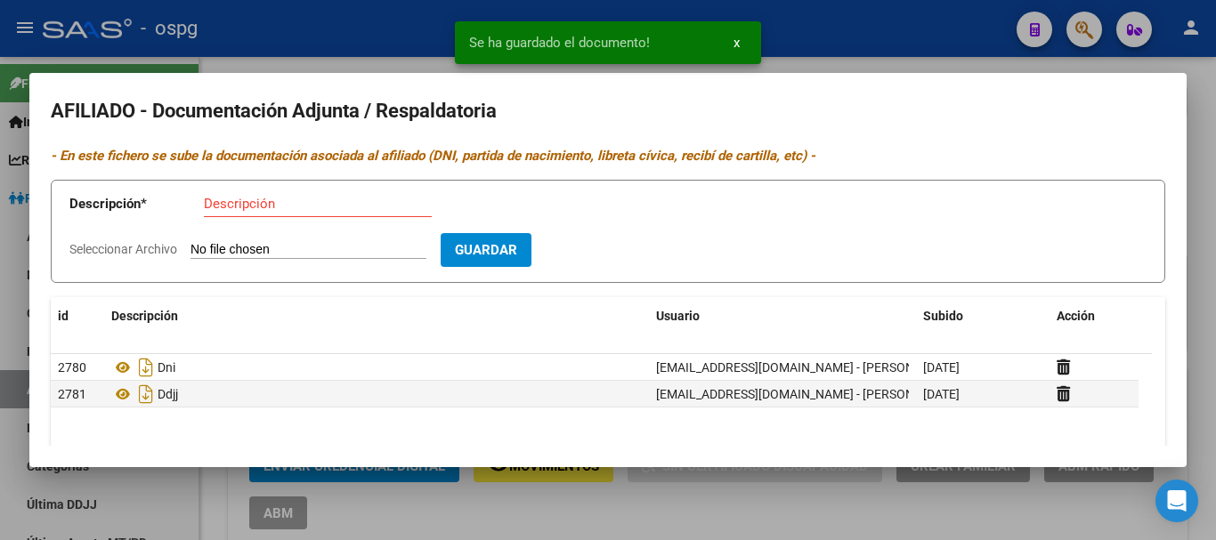
click at [116, 247] on span "Seleccionar Archivo" at bounding box center [123, 249] width 108 height 14
click at [190, 247] on input "Seleccionar Archivo" at bounding box center [308, 250] width 236 height 17
type input "C:\fakepath\[PERSON_NAME] - RECIBOS [PERSON_NAME].docx"
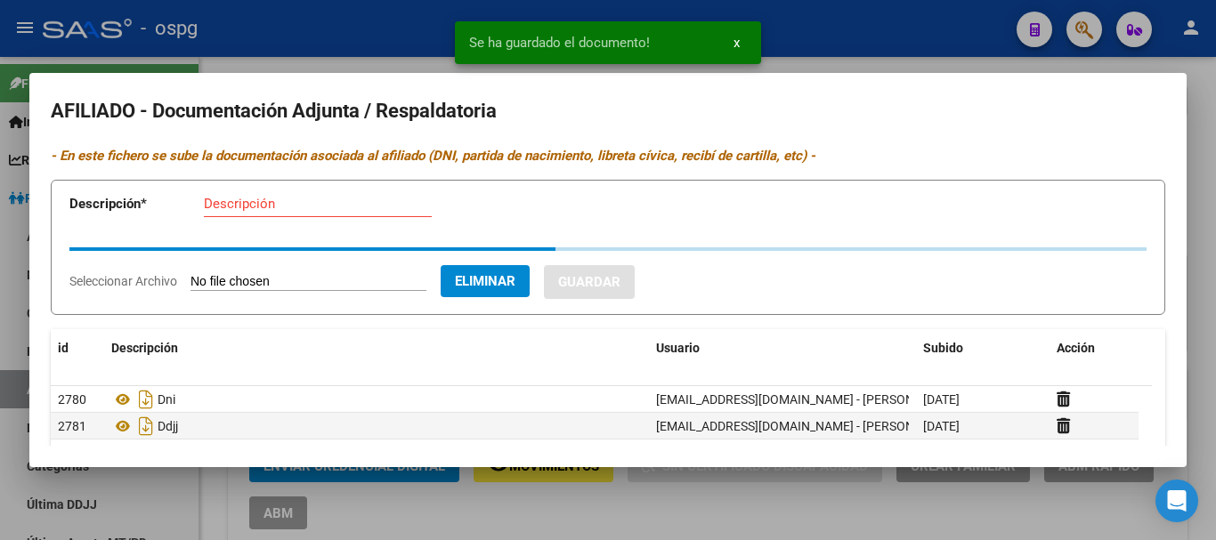
click at [322, 202] on input "Descripción" at bounding box center [318, 204] width 228 height 16
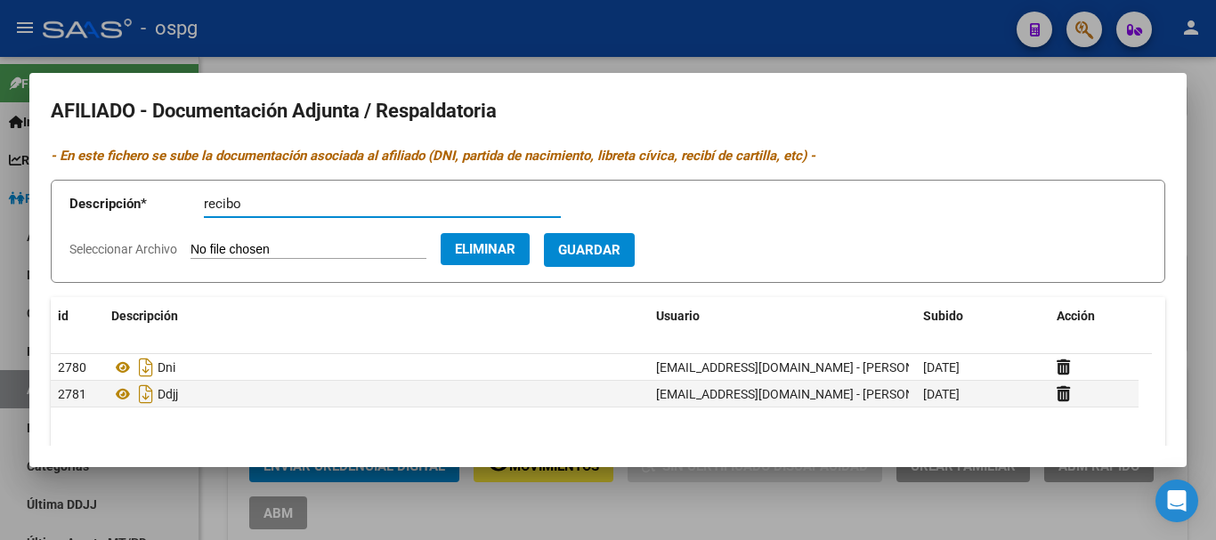
type input "recibo"
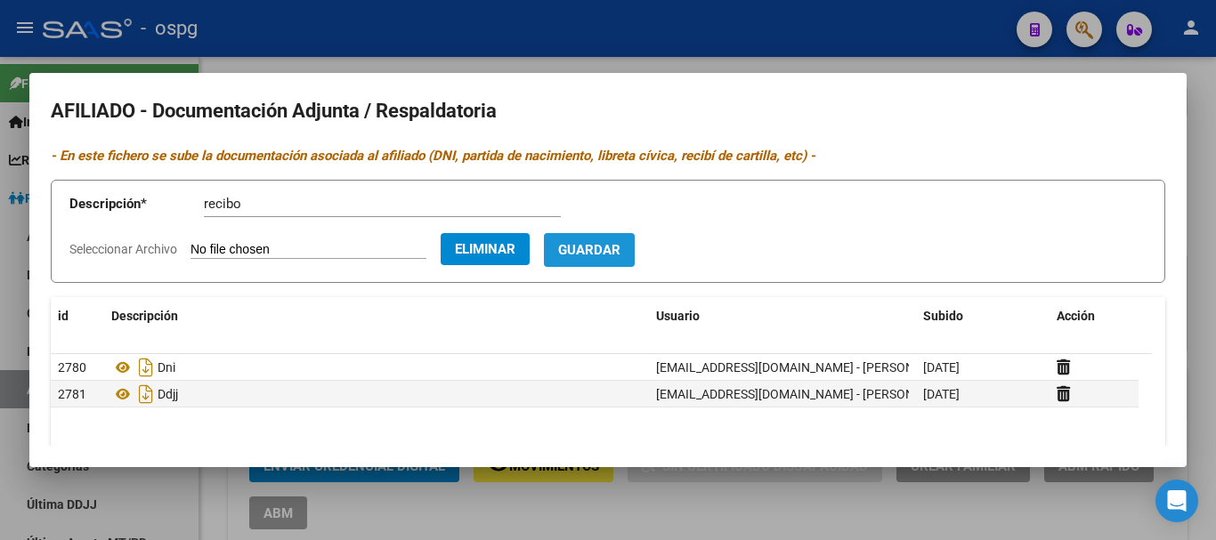
click at [623, 238] on button "Guardar" at bounding box center [589, 249] width 91 height 33
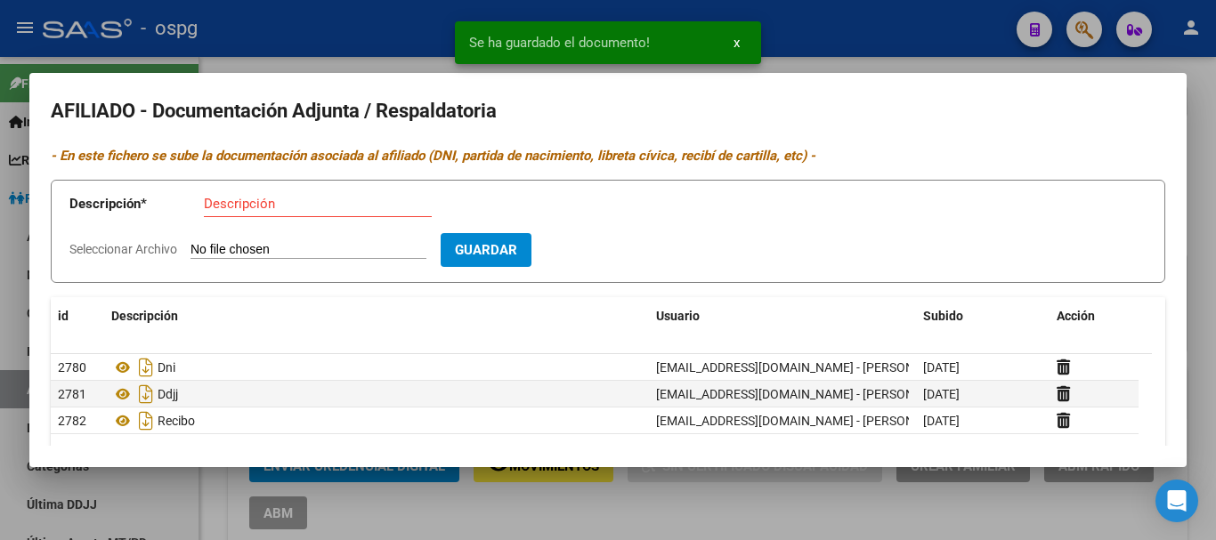
drag, startPoint x: 337, startPoint y: 62, endPoint x: 312, endPoint y: 83, distance: 32.9
click at [336, 62] on div at bounding box center [608, 270] width 1216 height 540
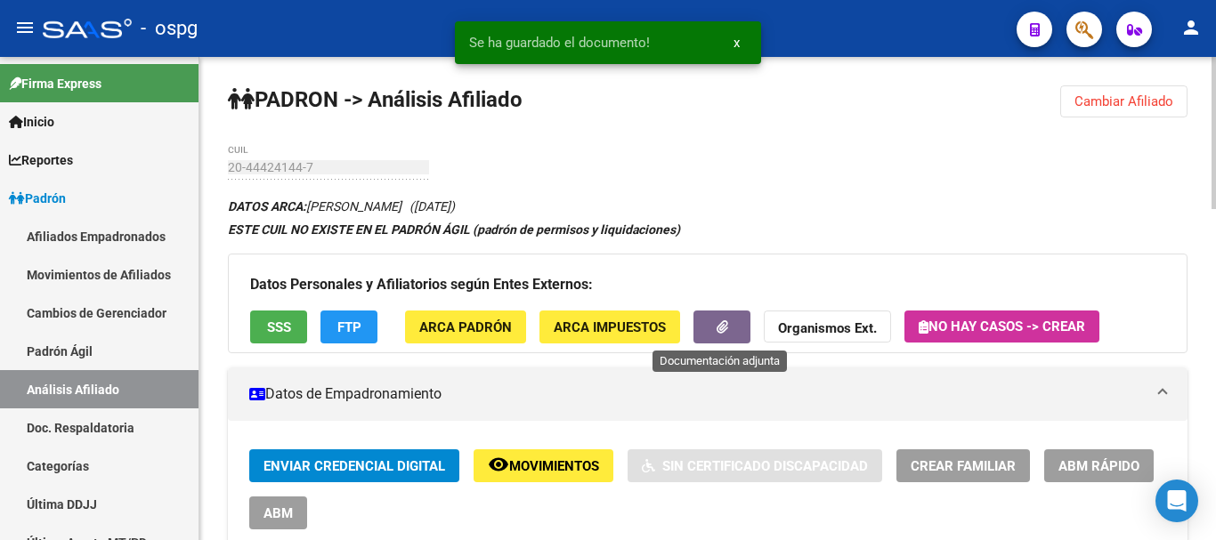
click at [727, 328] on button "button" at bounding box center [721, 327] width 57 height 33
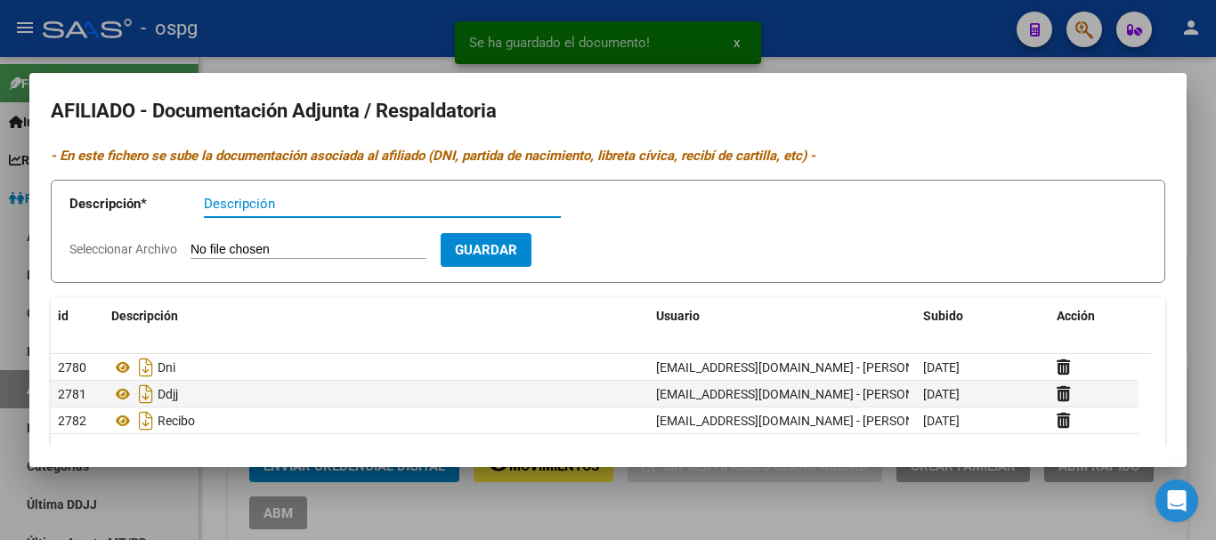
click at [140, 241] on form "Descripción * Descripción Seleccionar Archivo Guardar" at bounding box center [608, 232] width 1114 height 104
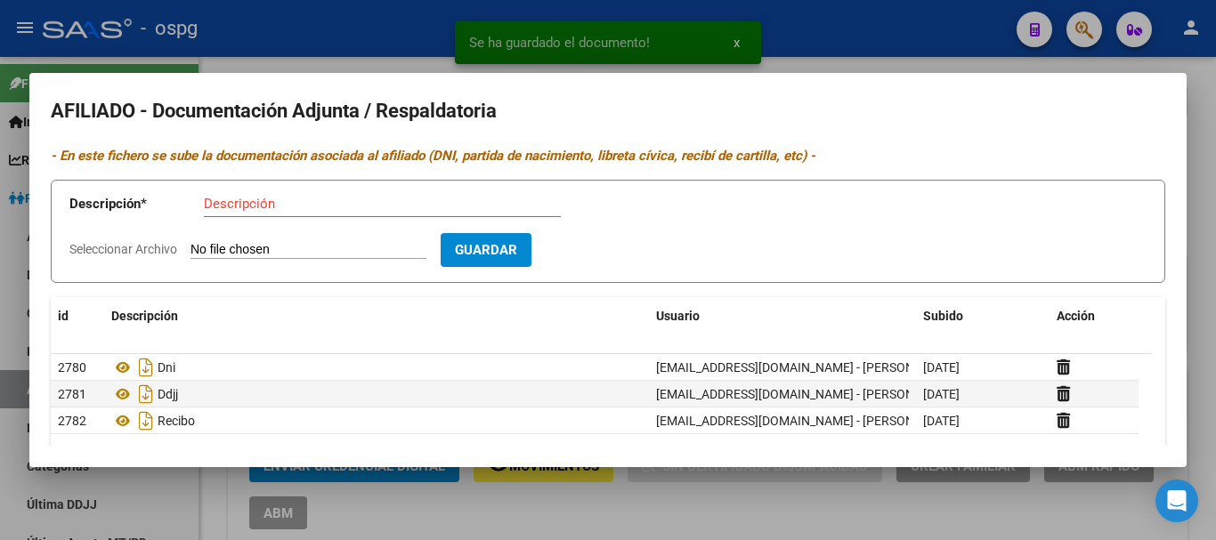
click at [123, 250] on span "Seleccionar Archivo" at bounding box center [123, 249] width 108 height 14
click at [190, 250] on input "Seleccionar Archivo" at bounding box center [308, 250] width 236 height 17
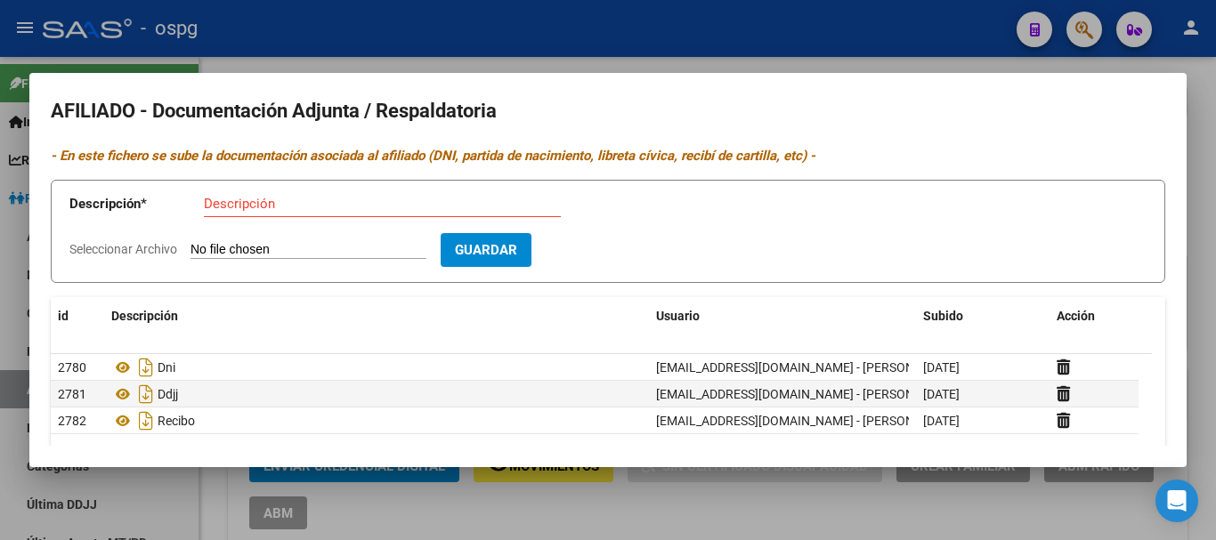
type input "C:\fakepath\[PERSON_NAME] - ALTA ARCA.pdf"
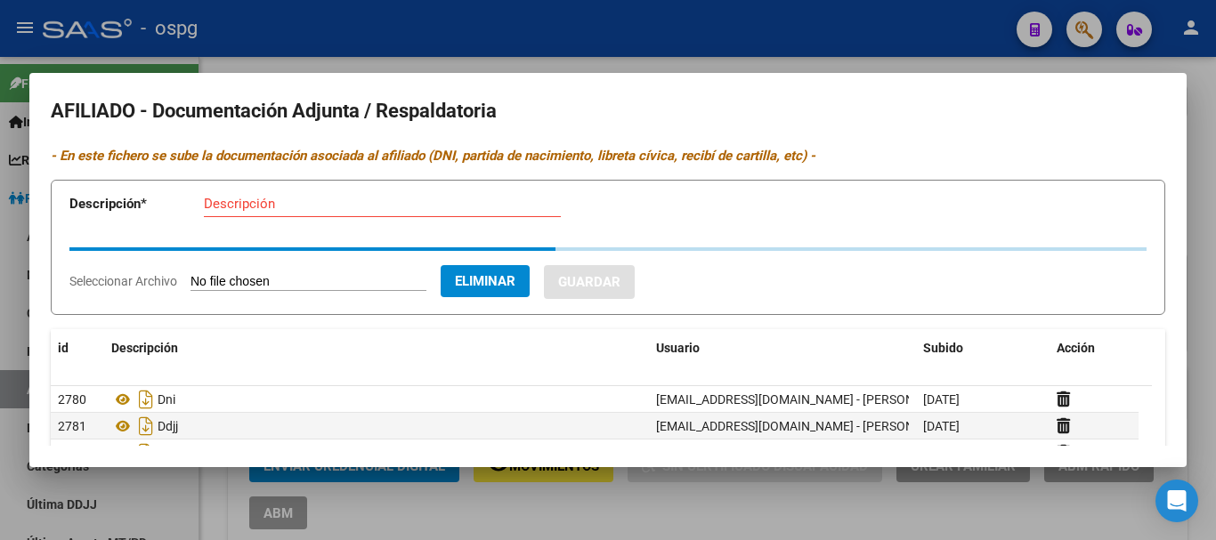
drag, startPoint x: 405, startPoint y: 215, endPoint x: 398, endPoint y: 209, distance: 9.5
click at [404, 214] on div "Descripción" at bounding box center [382, 203] width 357 height 27
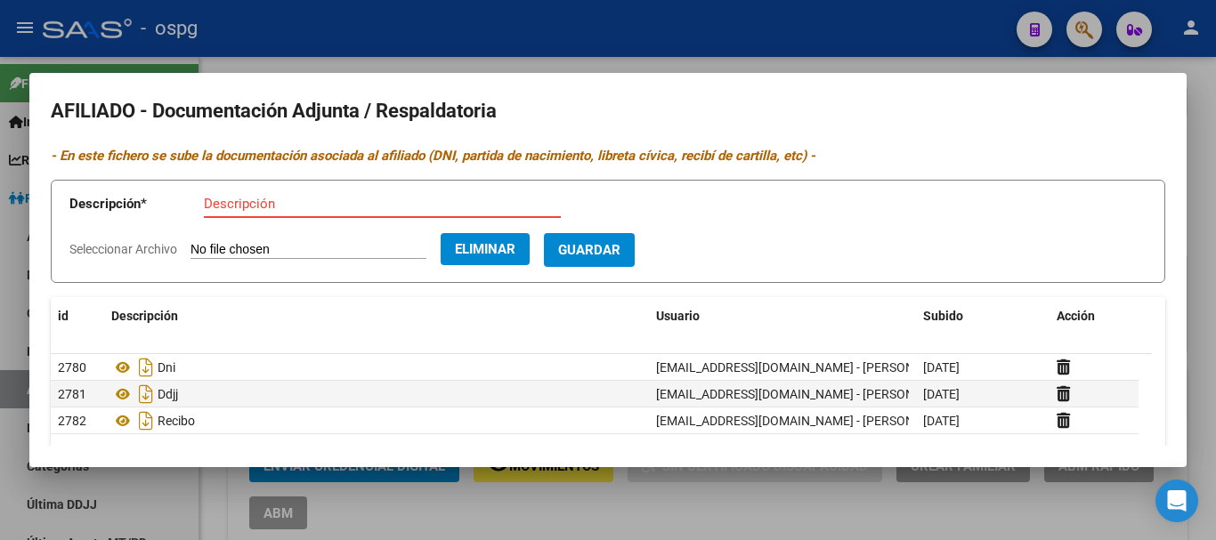
click at [396, 207] on input "Descripción" at bounding box center [382, 204] width 357 height 16
type input "alta"
click at [603, 255] on span "Guardar" at bounding box center [589, 251] width 62 height 16
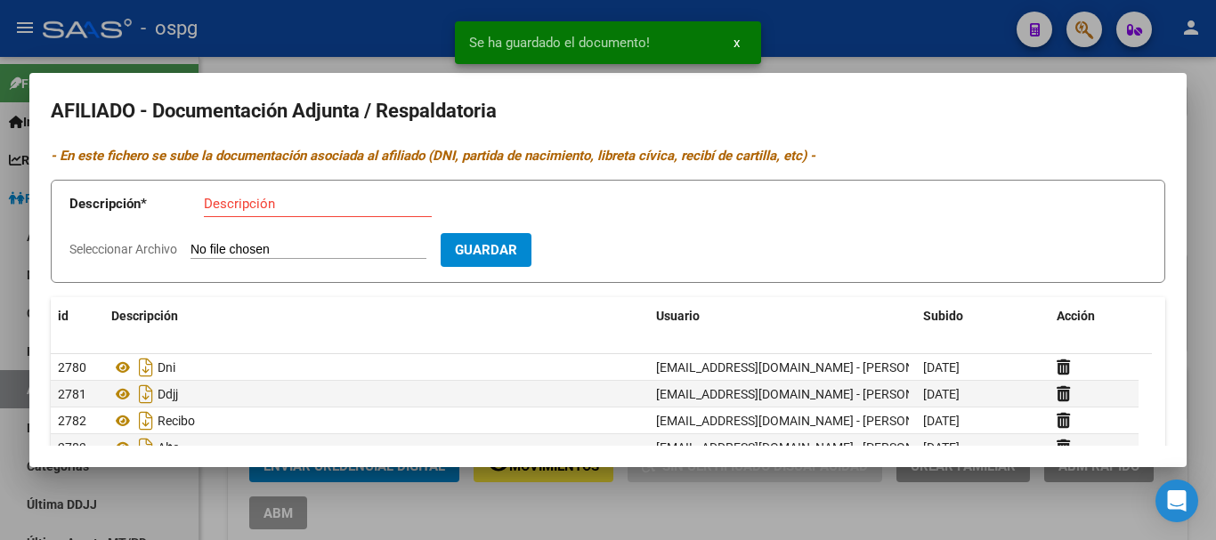
click at [373, 43] on div at bounding box center [608, 270] width 1216 height 540
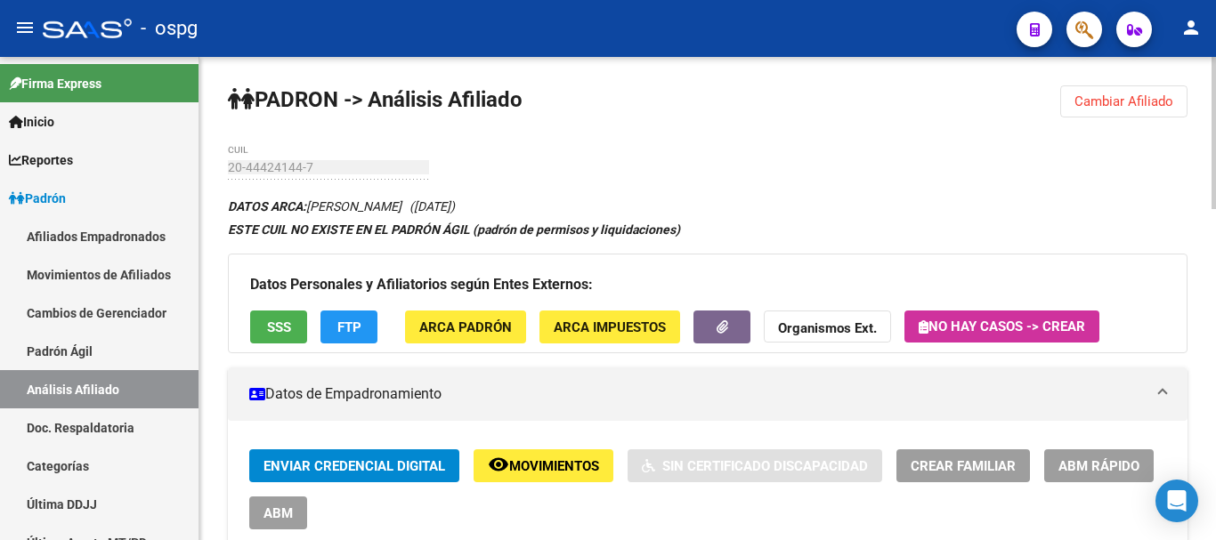
click at [1097, 101] on span "Cambiar Afiliado" at bounding box center [1123, 101] width 99 height 16
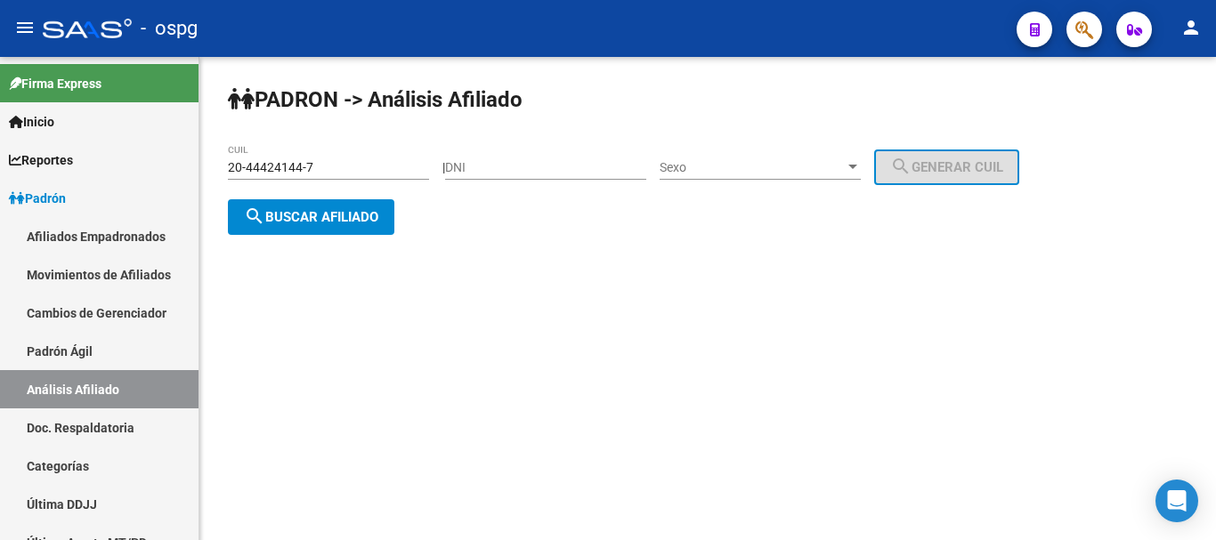
drag, startPoint x: 558, startPoint y: 179, endPoint x: 540, endPoint y: 166, distance: 21.7
click at [551, 177] on div "DNI" at bounding box center [545, 162] width 201 height 36
drag, startPoint x: 540, startPoint y: 166, endPoint x: 548, endPoint y: 155, distance: 14.1
click at [539, 166] on input "DNI" at bounding box center [545, 167] width 201 height 15
type input "45396164"
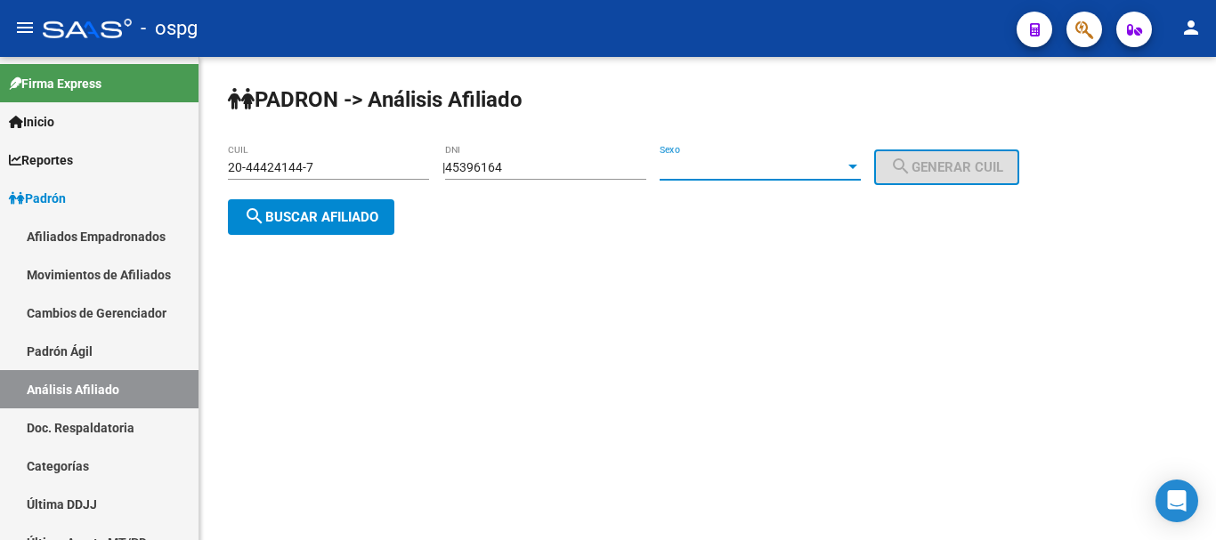
click at [732, 164] on span "Sexo" at bounding box center [752, 167] width 185 height 15
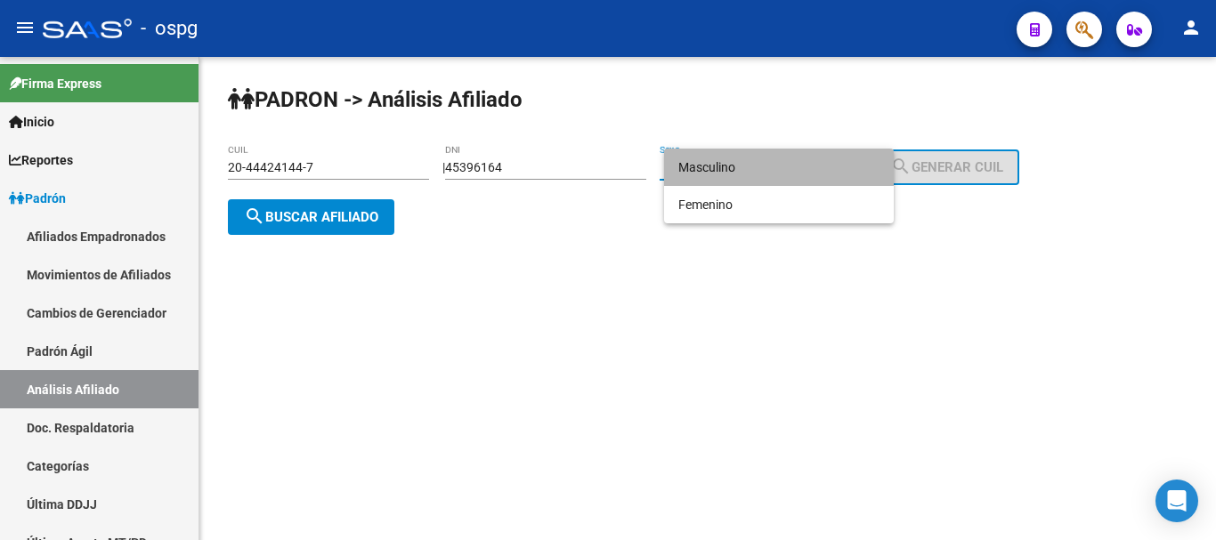
click at [742, 174] on span "Masculino" at bounding box center [778, 167] width 201 height 37
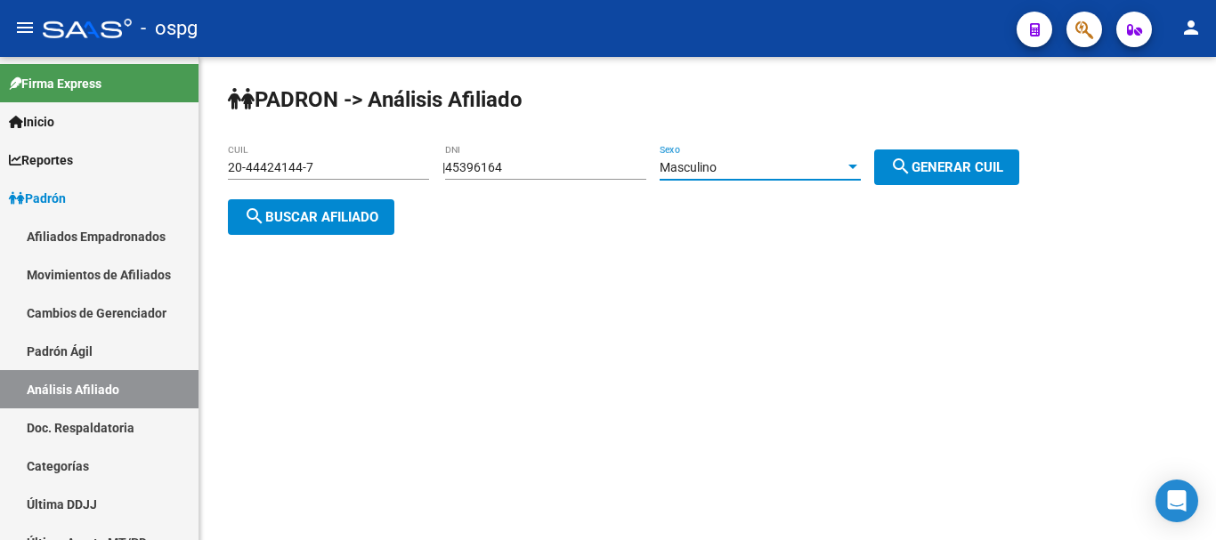
click at [933, 175] on button "search Generar CUIL" at bounding box center [946, 168] width 145 height 36
type input "20-45396164-9"
click at [361, 219] on span "search Buscar afiliado" at bounding box center [311, 217] width 134 height 16
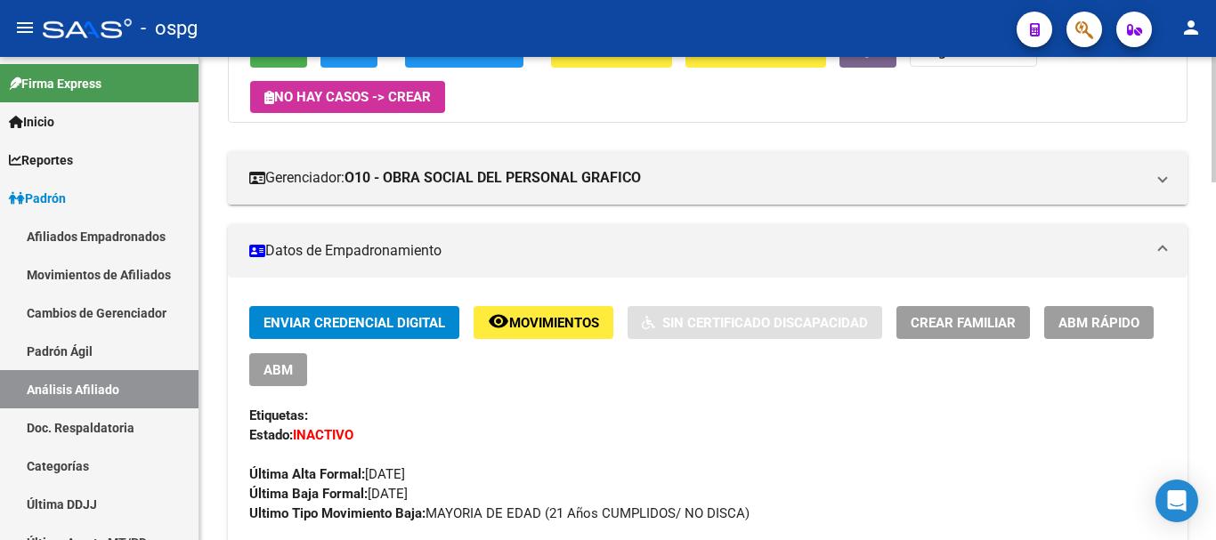
scroll to position [267, 0]
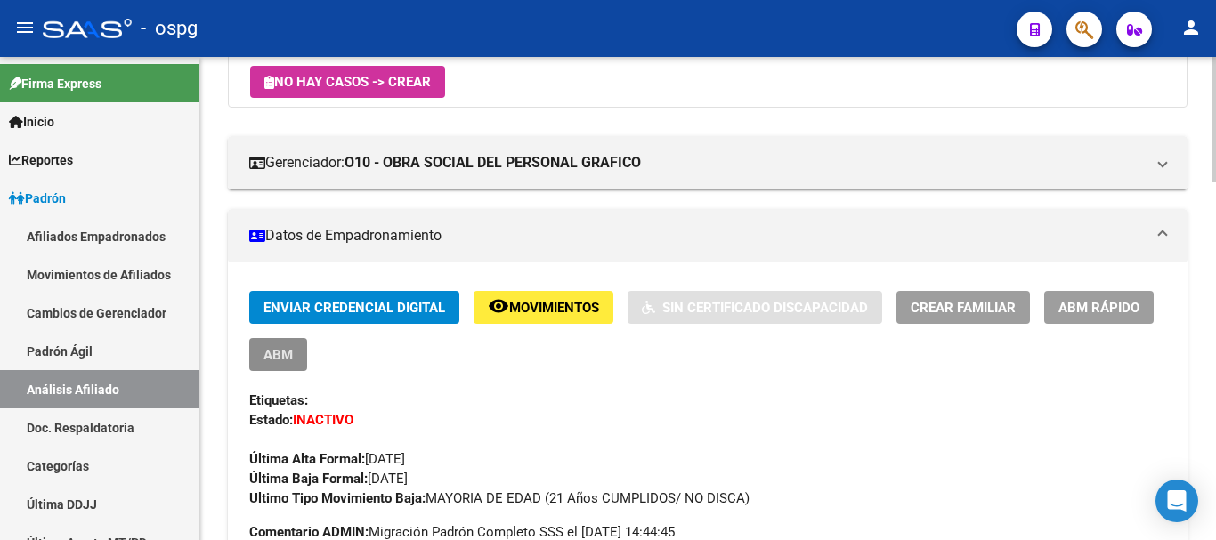
click at [279, 360] on span "ABM" at bounding box center [277, 355] width 29 height 16
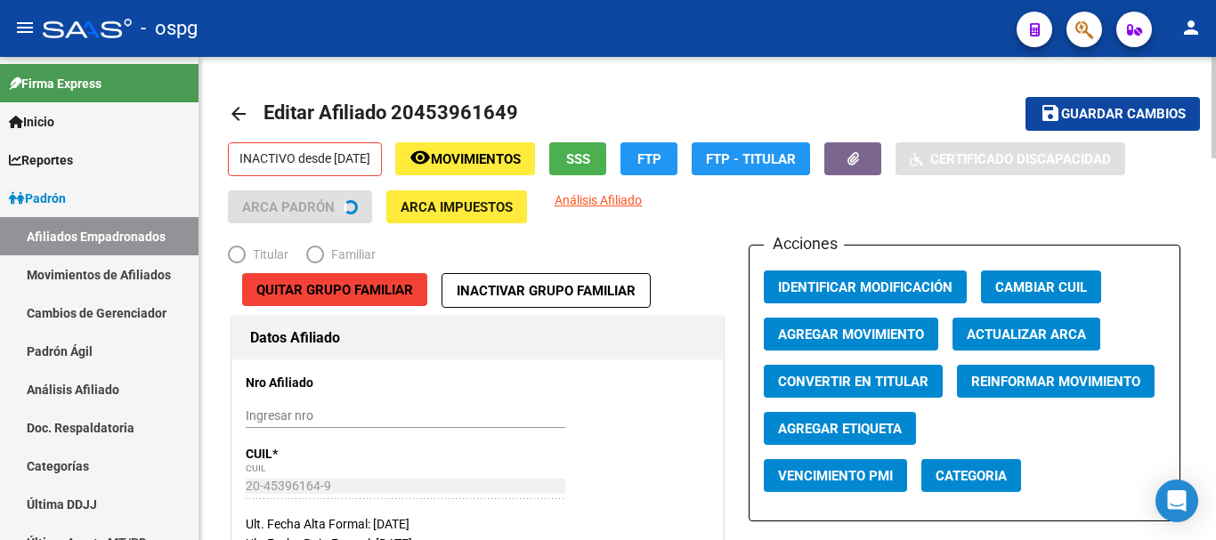
radio input "true"
type input "33-50020427-9"
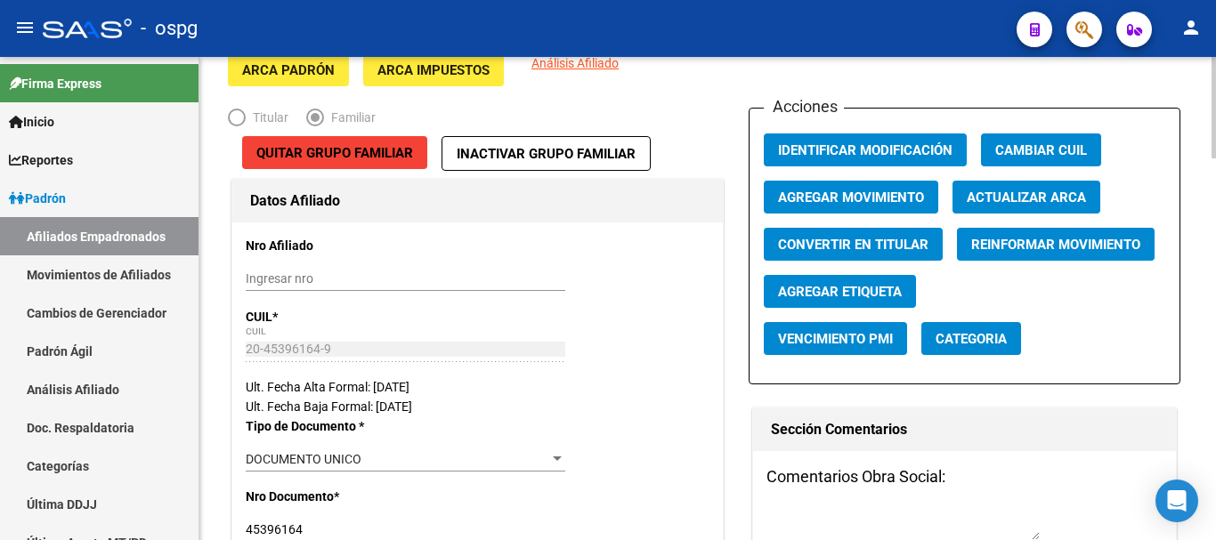
scroll to position [178, 0]
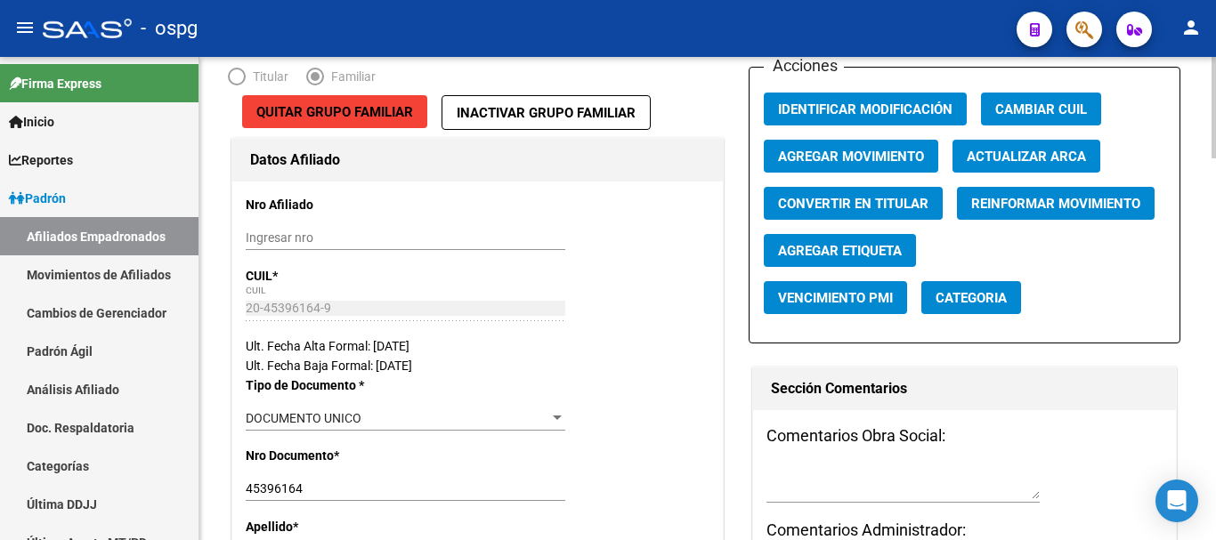
click at [838, 155] on span "Agregar Movimiento" at bounding box center [851, 157] width 146 height 16
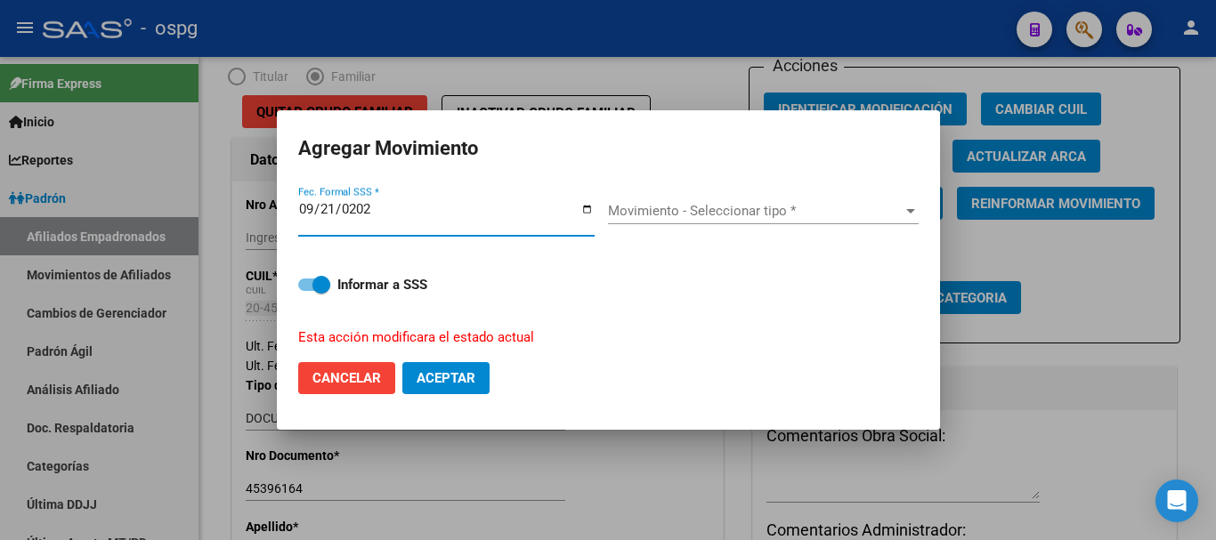
type input "[DATE]"
click at [645, 202] on div "Movimiento - Seleccionar tipo * Movimiento - Seleccionar tipo *" at bounding box center [763, 211] width 311 height 27
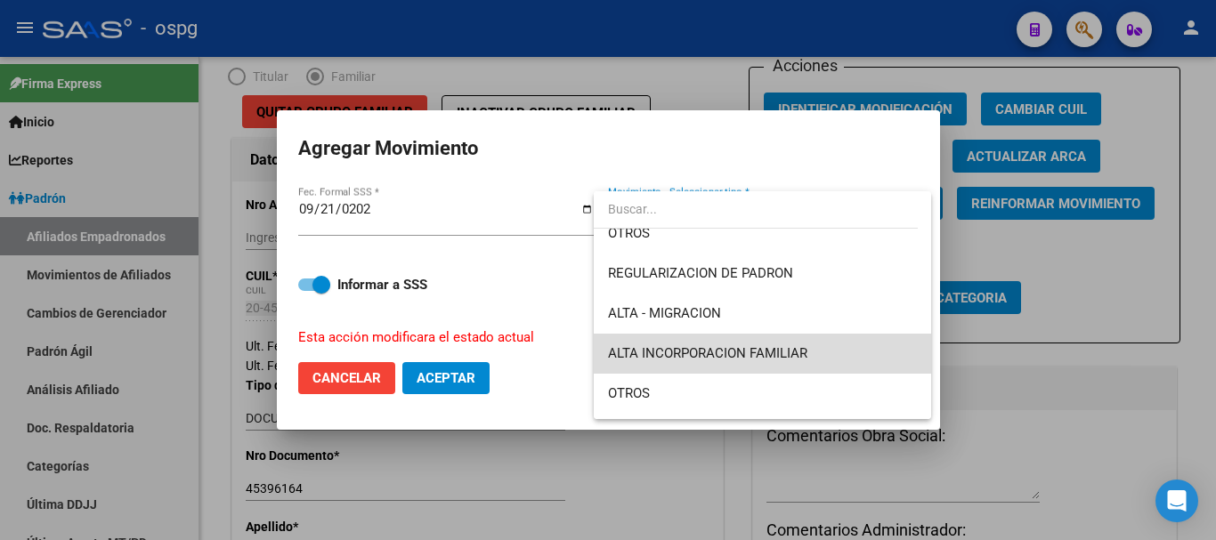
click at [786, 343] on span "ALTA INCORPORACION FAMILIAR" at bounding box center [762, 354] width 309 height 40
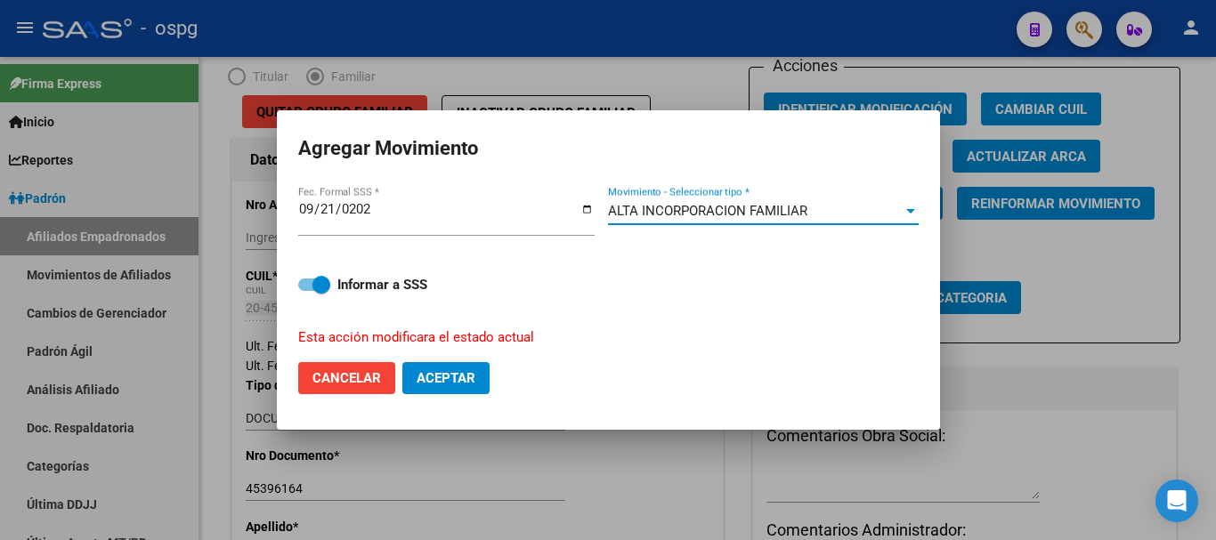
click at [473, 377] on span "Aceptar" at bounding box center [446, 378] width 59 height 16
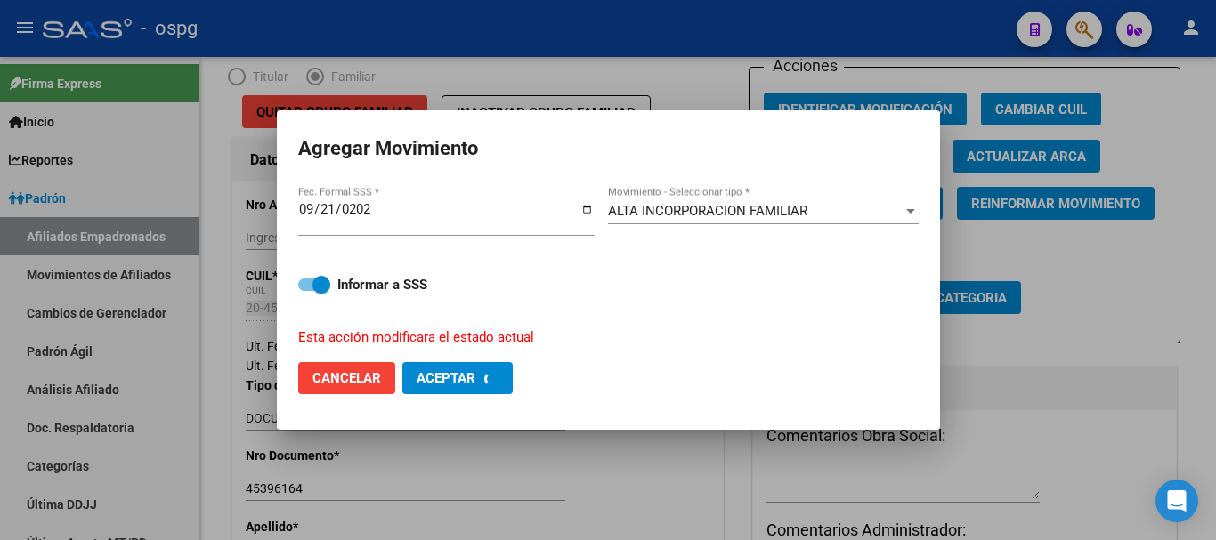
checkbox input "false"
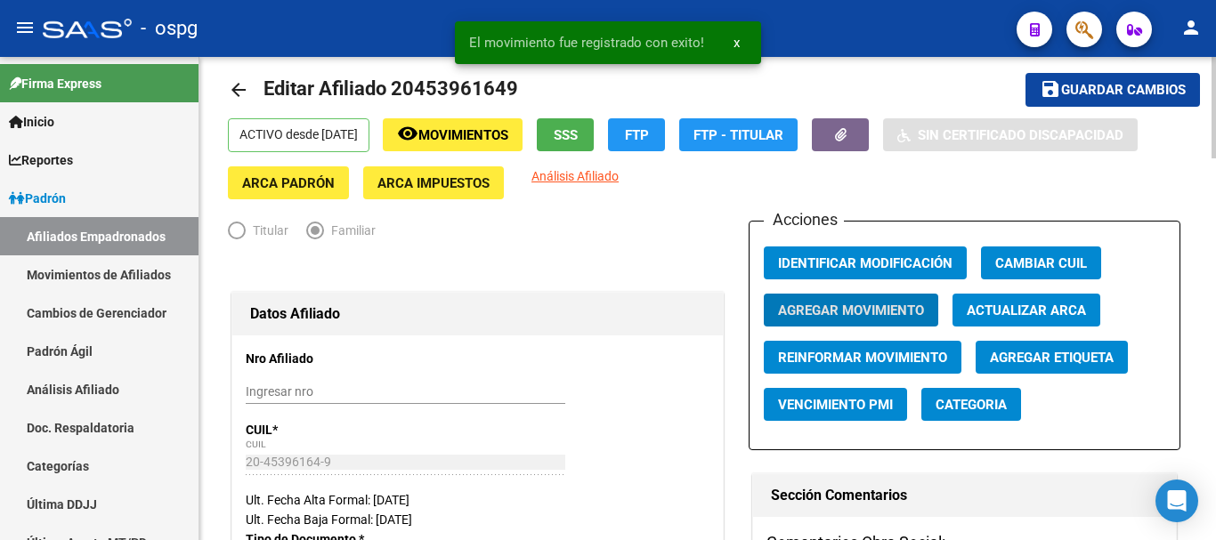
scroll to position [0, 0]
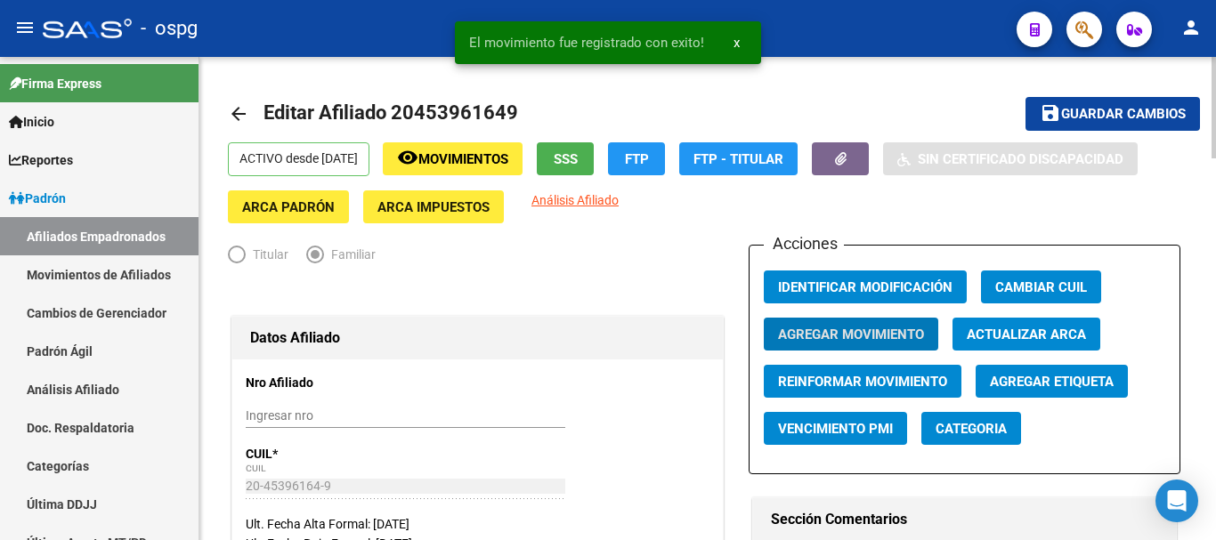
click at [231, 109] on mat-icon "arrow_back" at bounding box center [238, 113] width 21 height 21
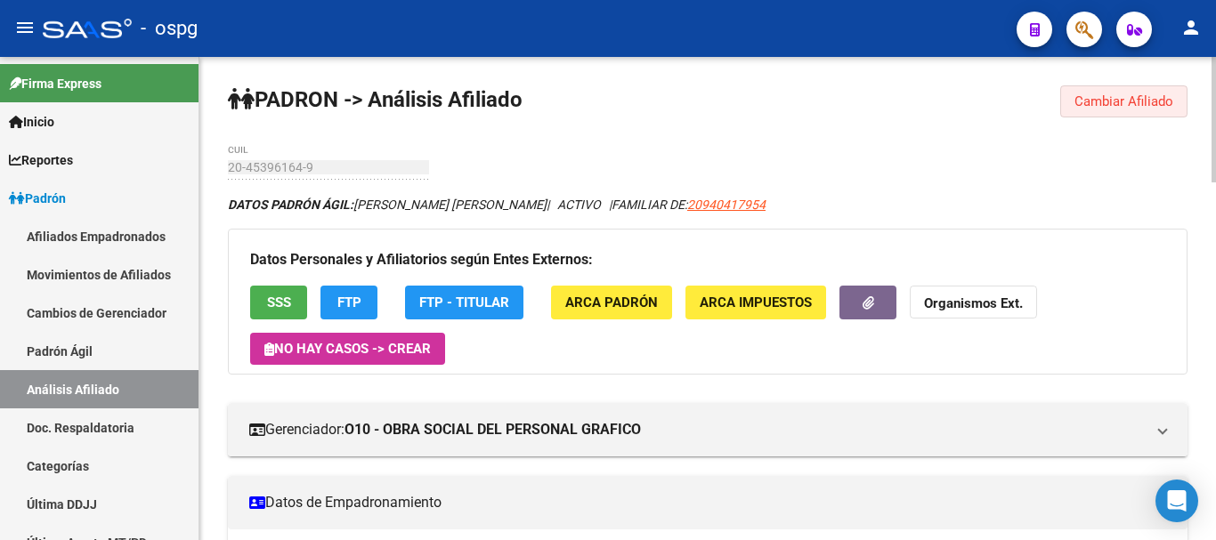
click at [1105, 115] on button "Cambiar Afiliado" at bounding box center [1123, 101] width 127 height 32
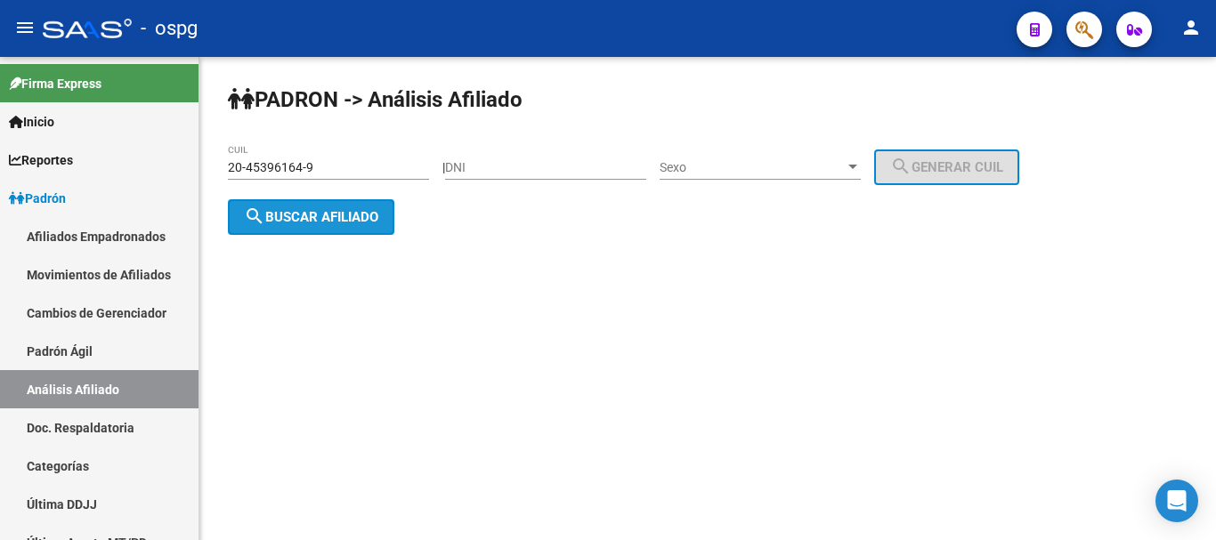
click at [312, 214] on span "search Buscar afiliado" at bounding box center [311, 217] width 134 height 16
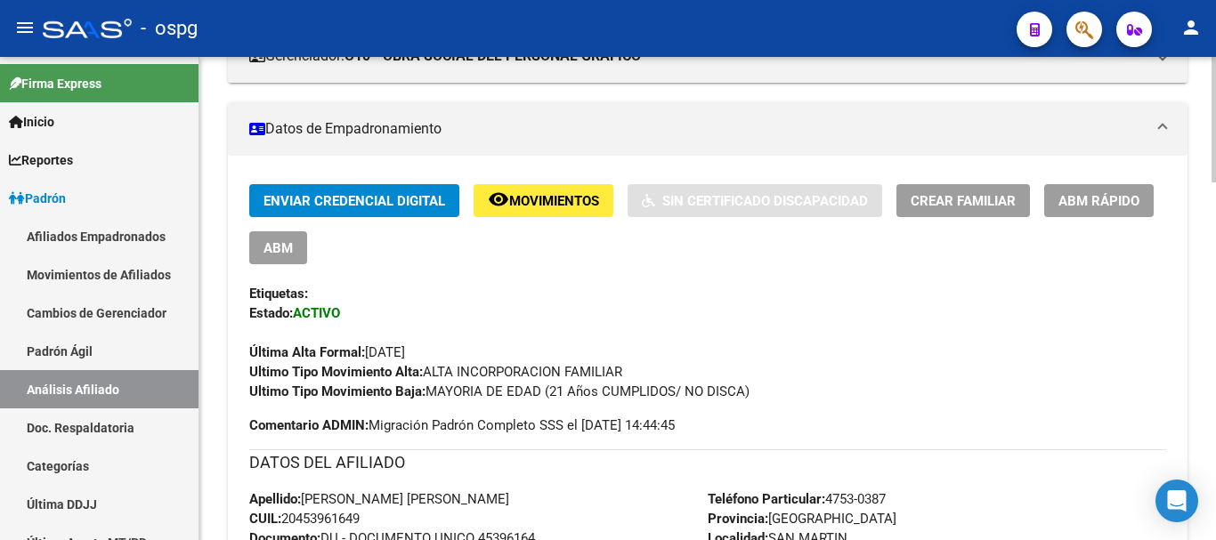
scroll to position [178, 0]
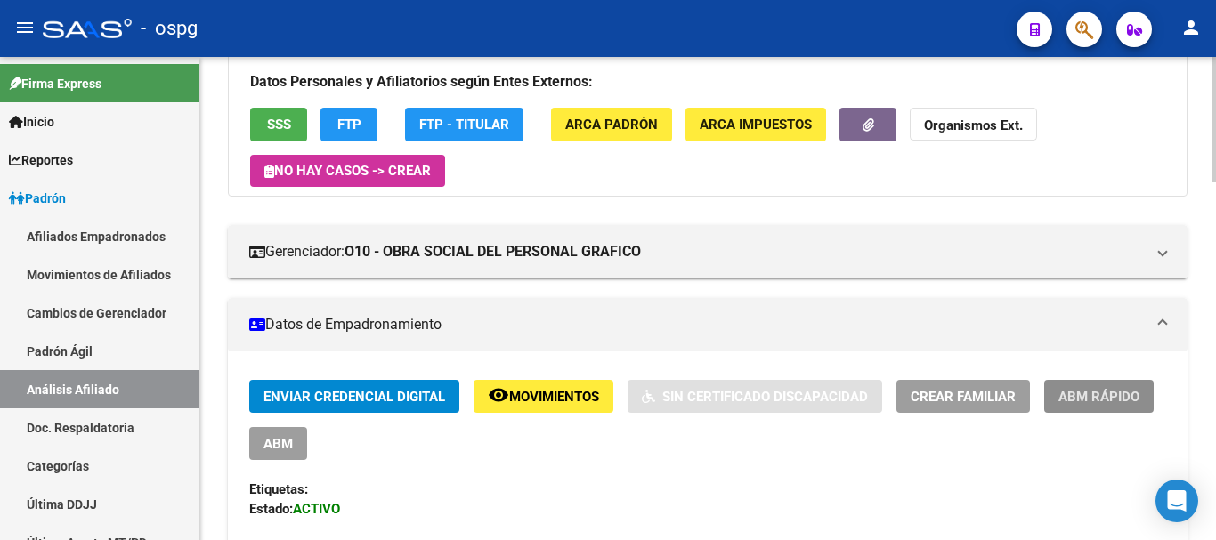
click at [1101, 395] on span "ABM Rápido" at bounding box center [1098, 397] width 81 height 16
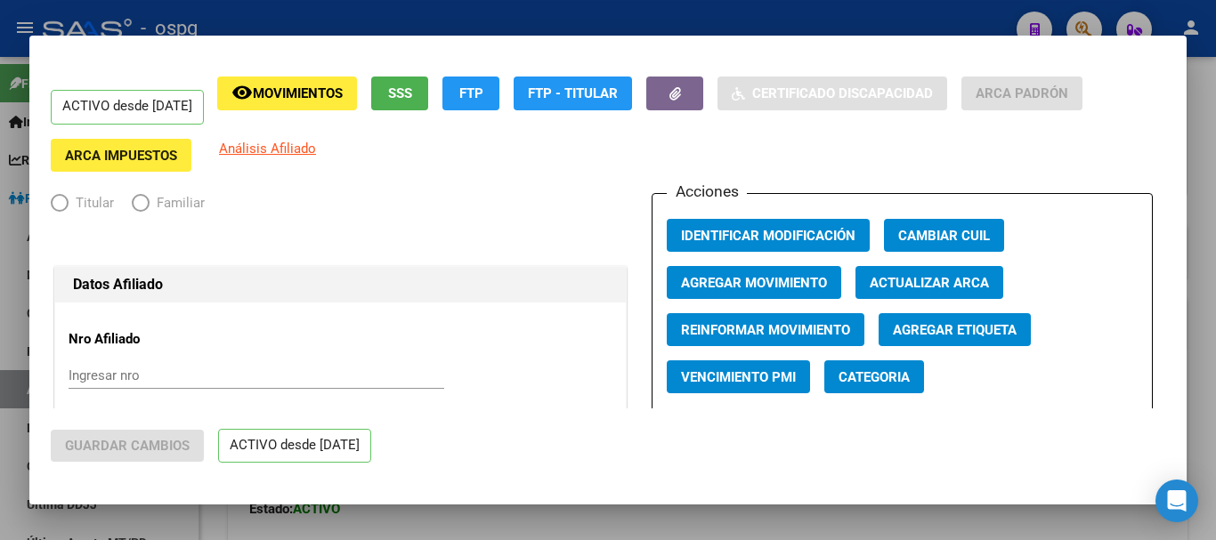
radio input "true"
type input "33-50020427-9"
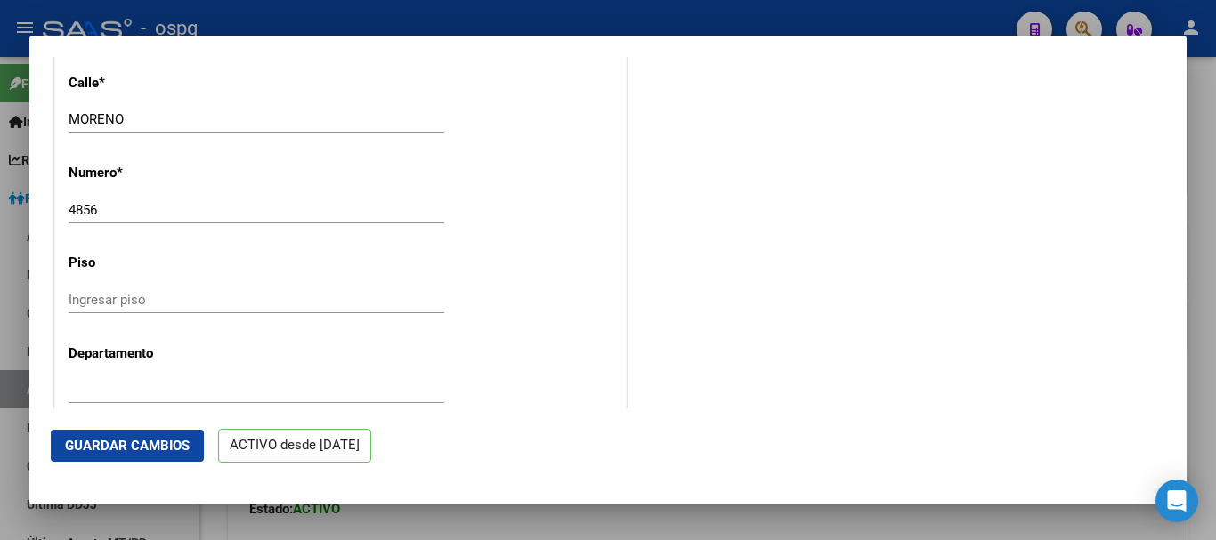
scroll to position [1869, 0]
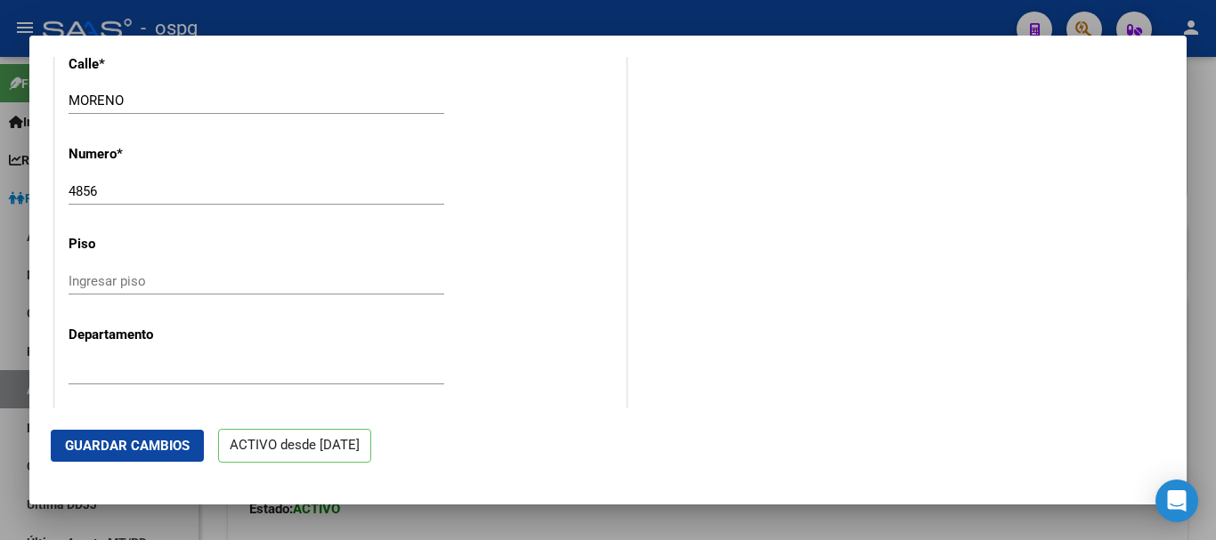
click at [526, 12] on div at bounding box center [608, 270] width 1216 height 540
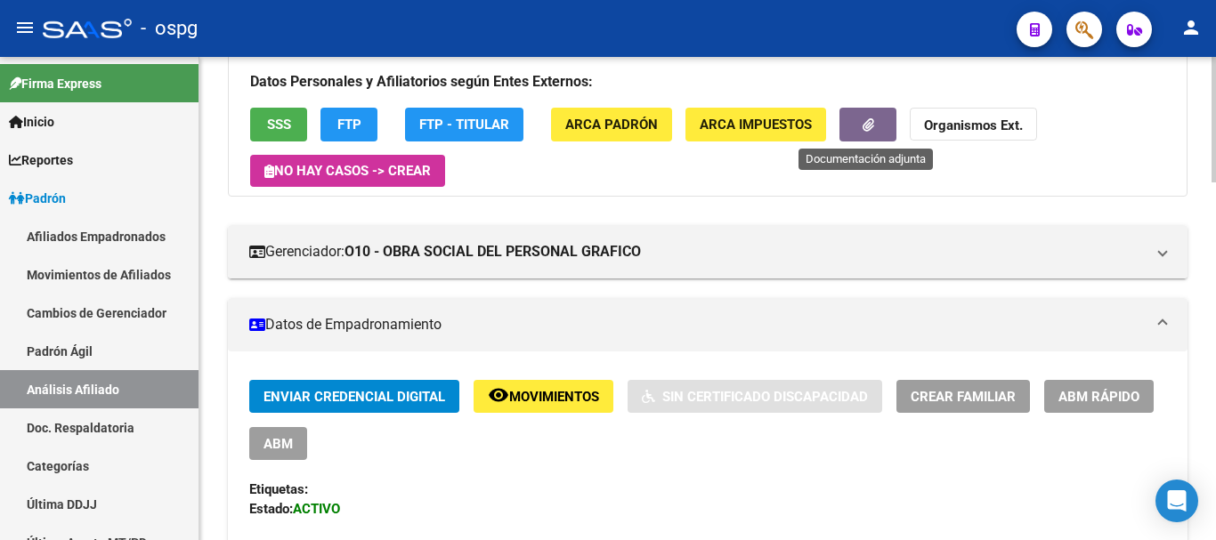
scroll to position [0, 0]
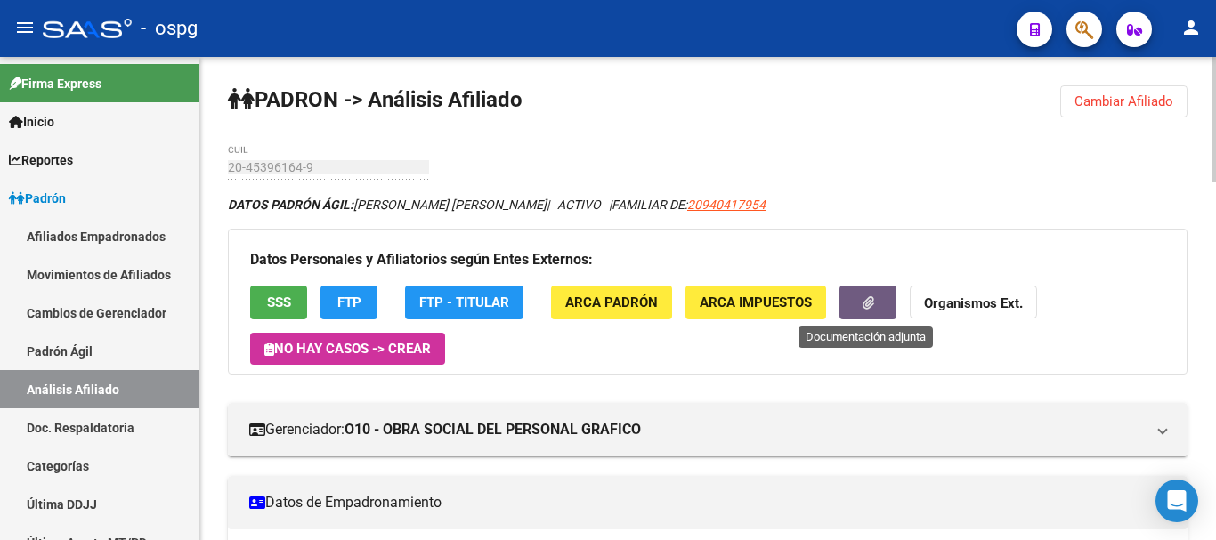
click at [862, 302] on icon "button" at bounding box center [868, 302] width 12 height 13
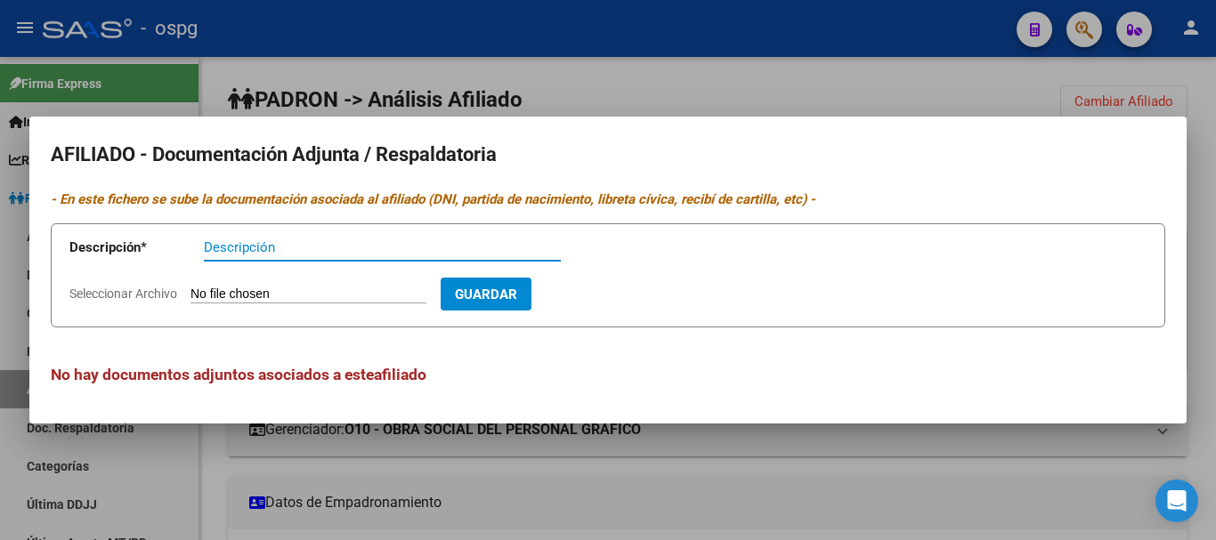
click at [99, 293] on span "Seleccionar Archivo" at bounding box center [123, 294] width 108 height 14
click at [190, 293] on input "Seleccionar Archivo" at bounding box center [308, 295] width 236 height 17
type input "C:\fakepath\[PERSON_NAME] QUIQUIN - ALTA HIJO (1).pdf"
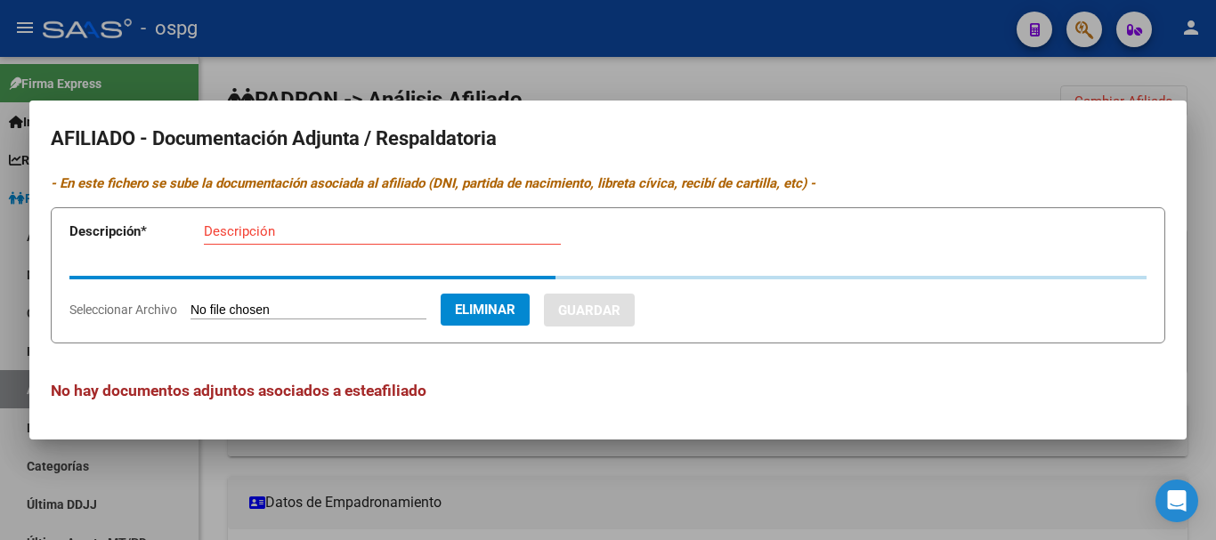
drag, startPoint x: 298, startPoint y: 247, endPoint x: 292, endPoint y: 239, distance: 10.1
click at [295, 247] on div "Descripción" at bounding box center [382, 240] width 357 height 44
click at [291, 238] on input "Descripción" at bounding box center [382, 231] width 357 height 16
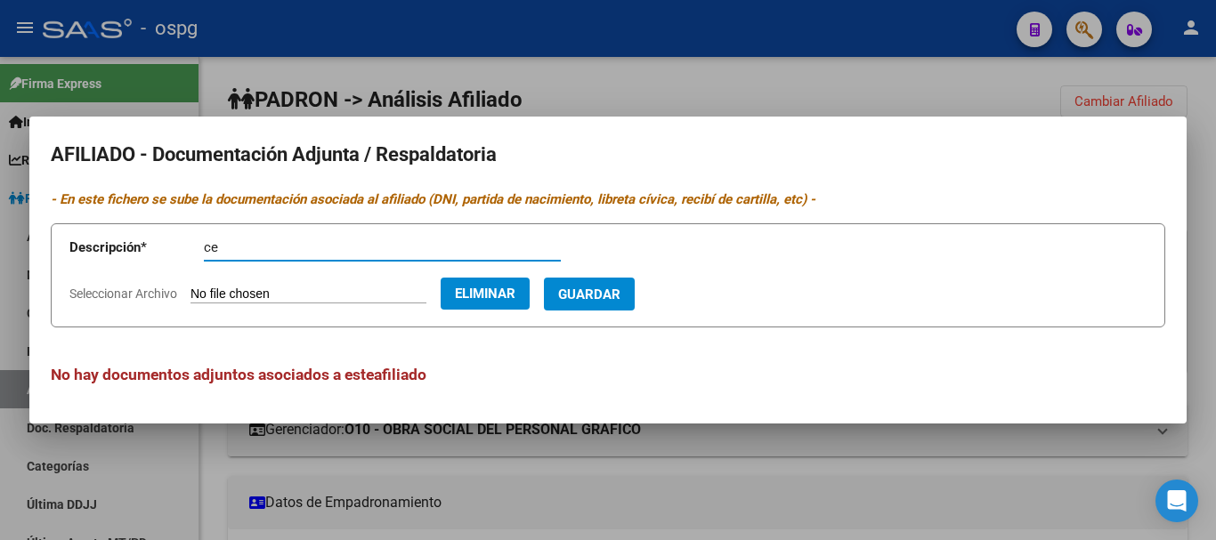
type input "c"
type input "af hijo [PERSON_NAME]"
click at [620, 300] on span "Guardar" at bounding box center [589, 295] width 62 height 16
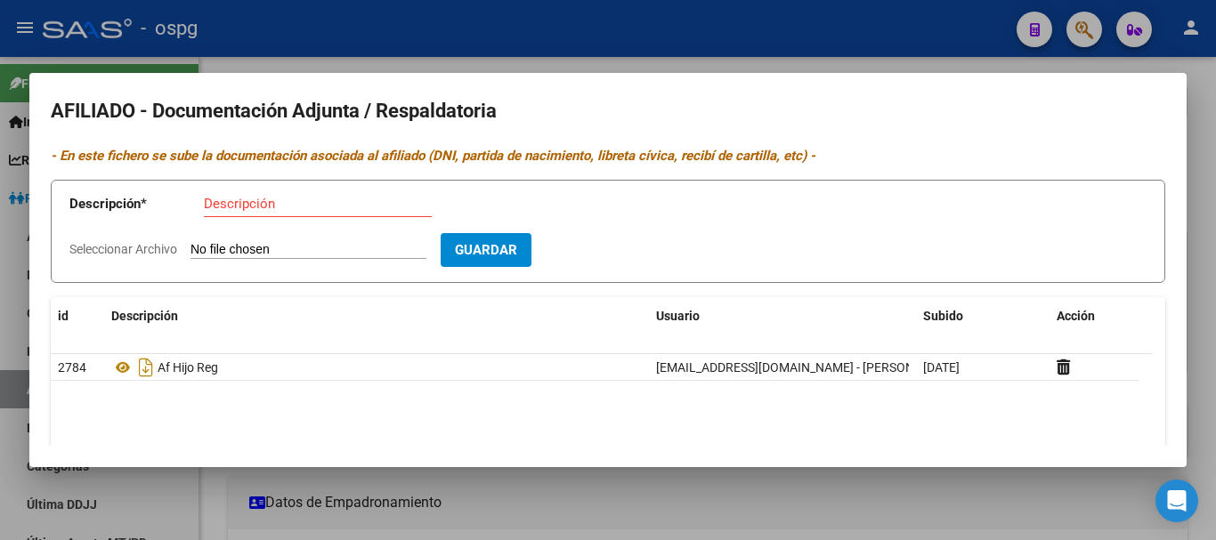
drag, startPoint x: 598, startPoint y: 58, endPoint x: 425, endPoint y: 3, distance: 181.3
click at [598, 59] on div at bounding box center [608, 270] width 1216 height 540
